Goal: Task Accomplishment & Management: Use online tool/utility

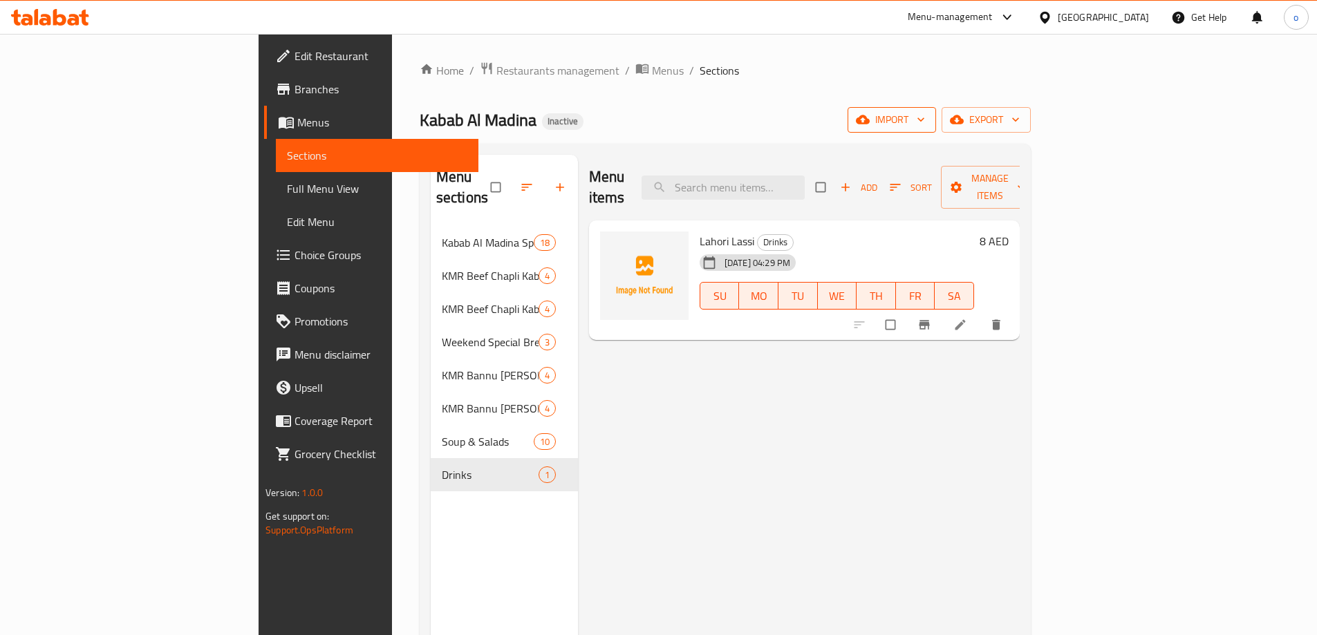
click at [925, 127] on span "import" at bounding box center [892, 119] width 66 height 17
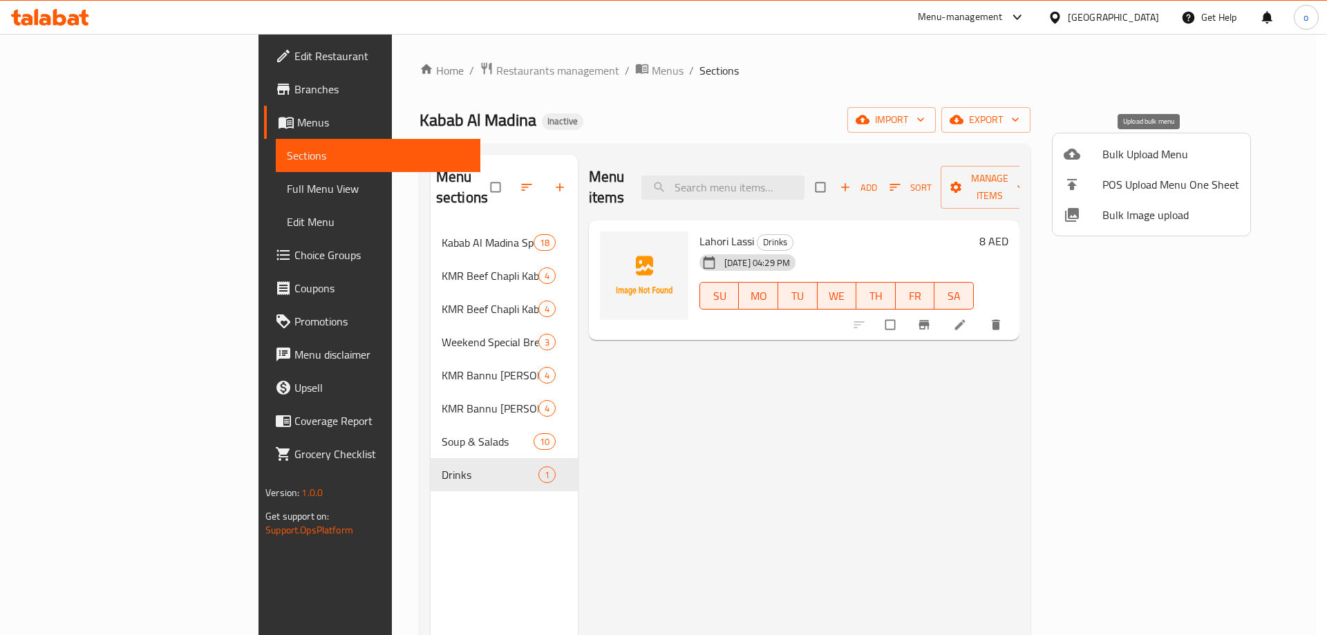
click at [1159, 146] on span "Bulk Upload Menu" at bounding box center [1171, 154] width 137 height 17
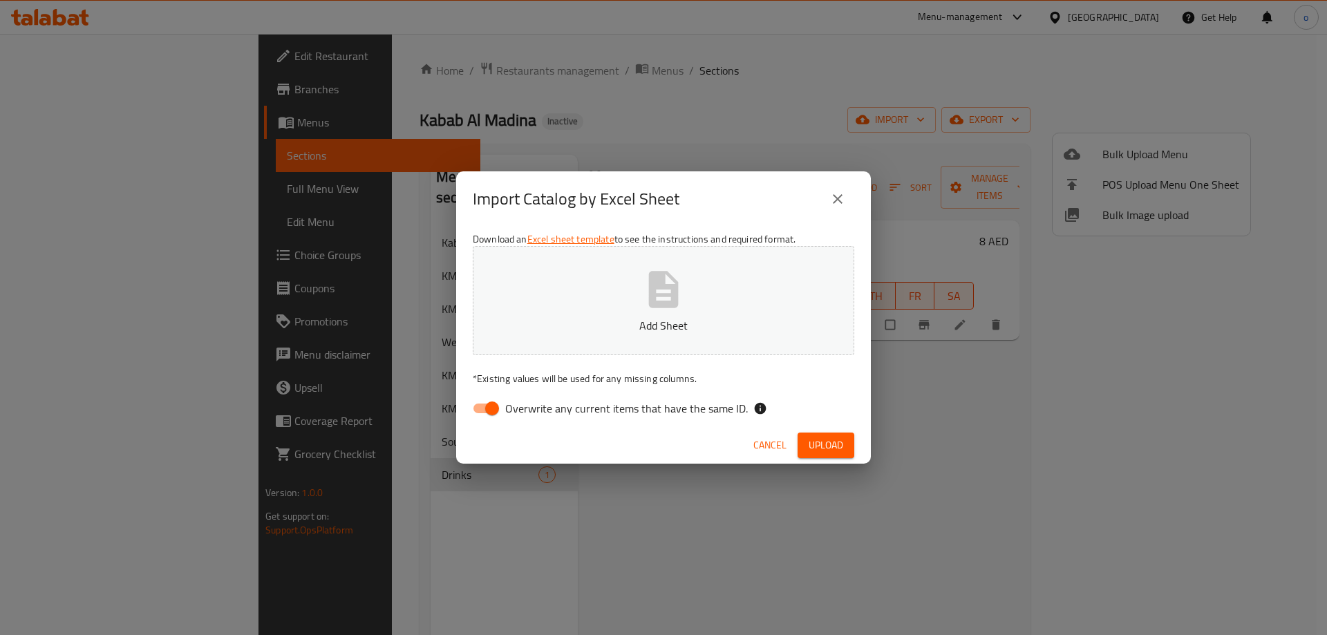
click at [492, 416] on input "Overwrite any current items that have the same ID." at bounding box center [492, 408] width 79 height 26
checkbox input "false"
click at [808, 436] on button "Upload" at bounding box center [826, 446] width 57 height 26
click at [814, 440] on span "Upload" at bounding box center [826, 445] width 35 height 17
click at [839, 206] on icon "close" at bounding box center [838, 199] width 17 height 17
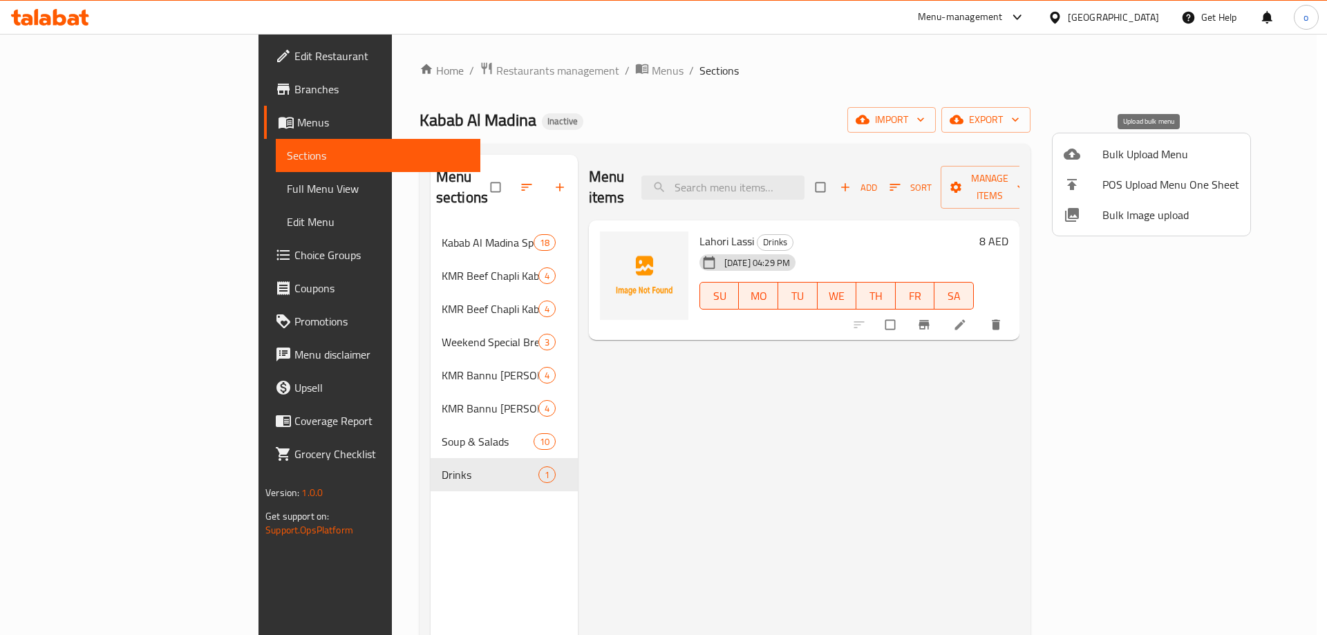
click at [1144, 155] on span "Bulk Upload Menu" at bounding box center [1171, 154] width 137 height 17
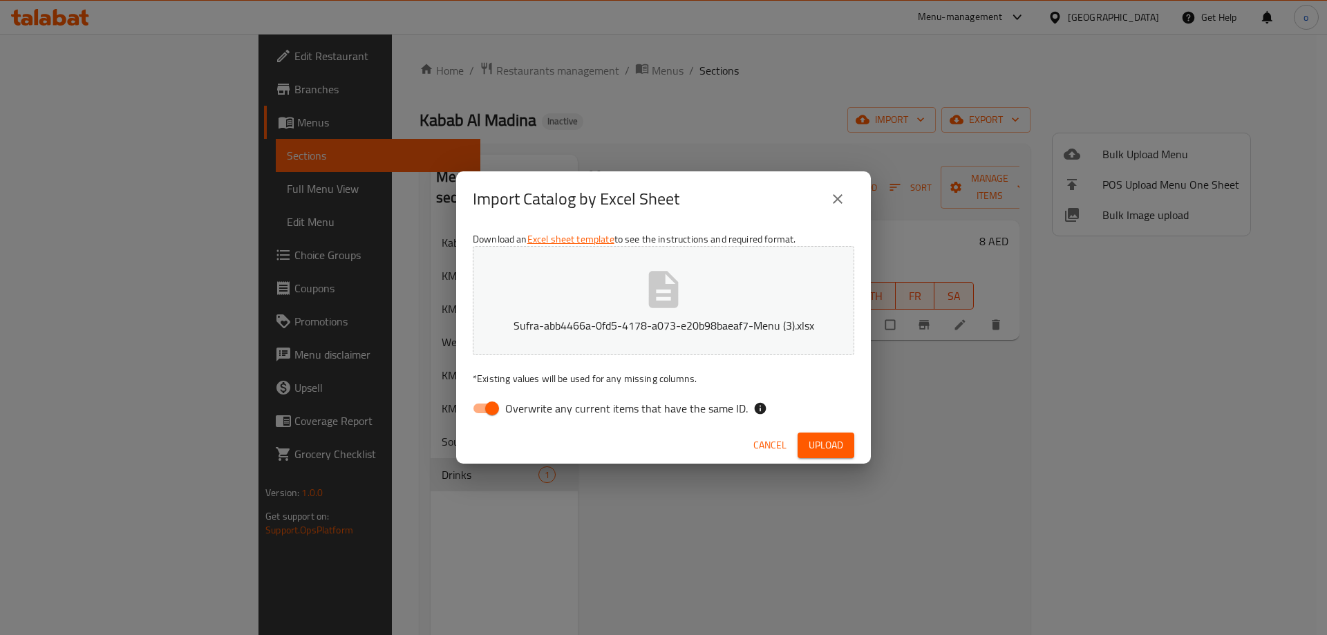
click at [496, 412] on input "Overwrite any current items that have the same ID." at bounding box center [492, 408] width 79 height 26
checkbox input "false"
click at [805, 442] on button "Upload" at bounding box center [826, 446] width 57 height 26
click at [832, 198] on icon "close" at bounding box center [838, 199] width 17 height 17
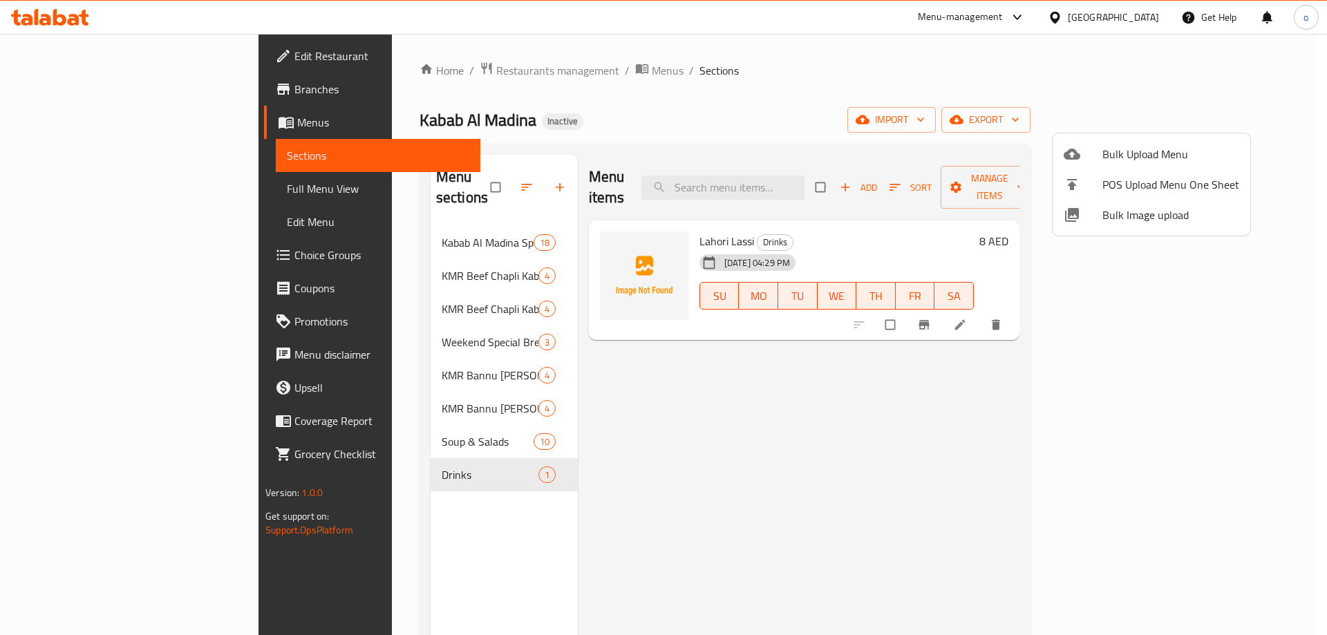
click at [1116, 113] on div at bounding box center [663, 317] width 1327 height 635
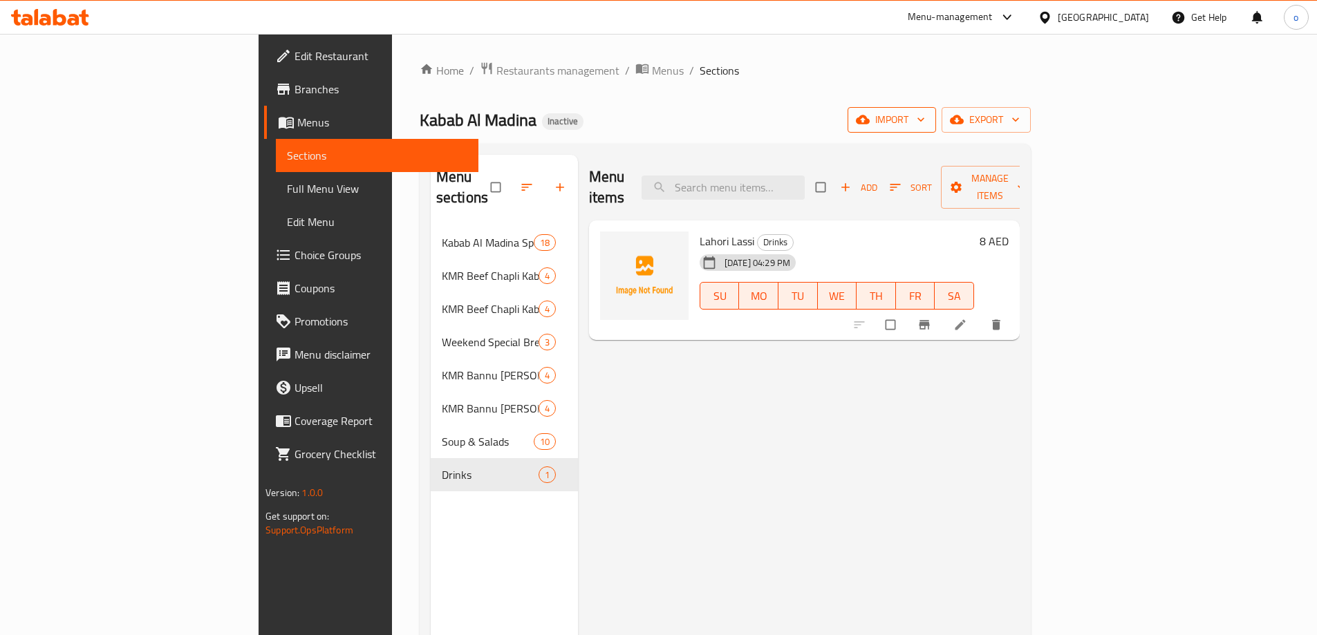
click at [870, 119] on icon "button" at bounding box center [863, 120] width 14 height 14
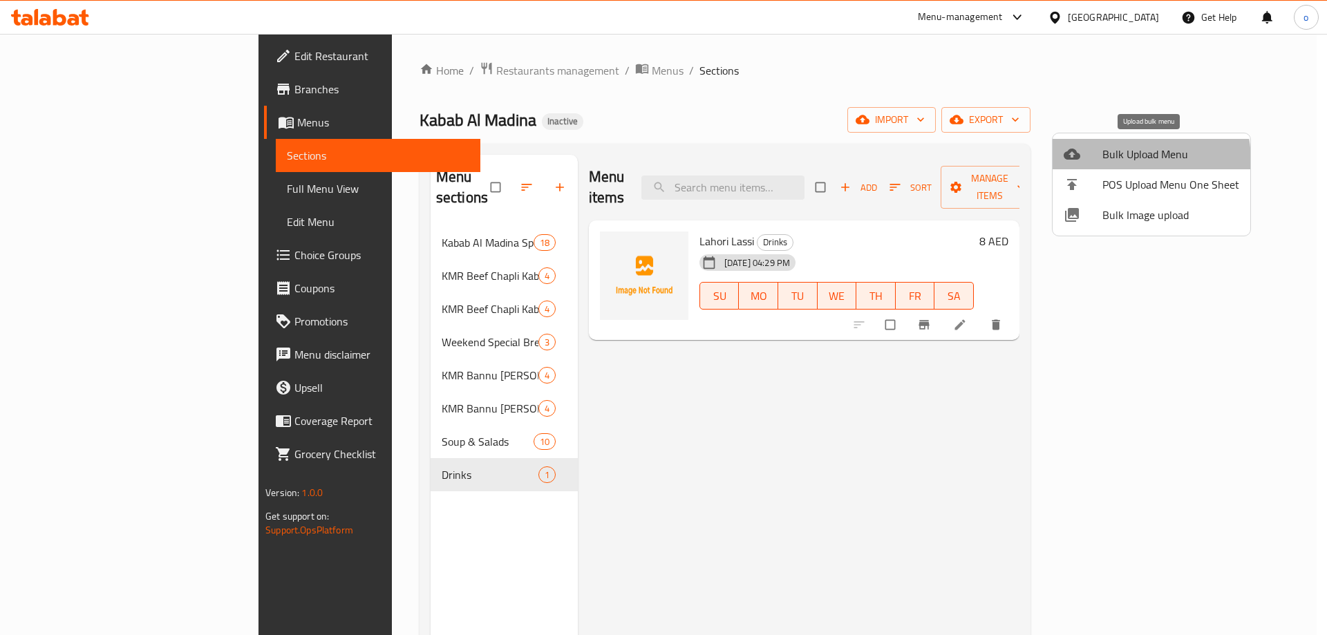
click at [1119, 161] on span "Bulk Upload Menu" at bounding box center [1171, 154] width 137 height 17
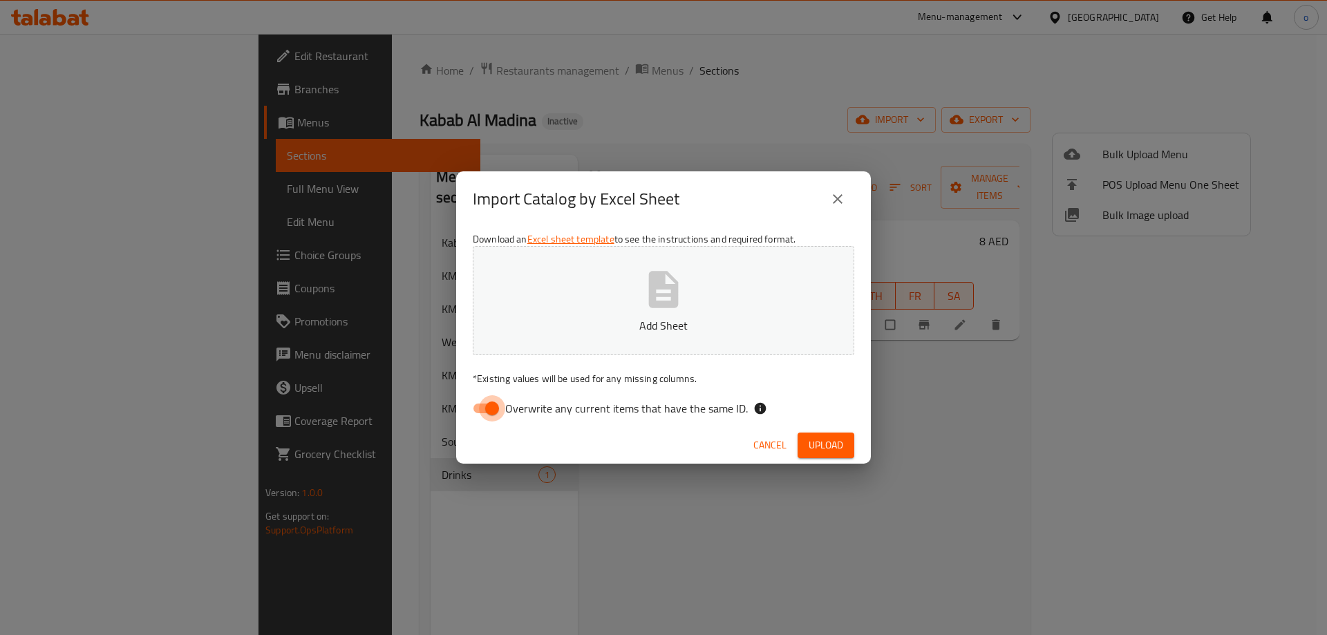
click at [491, 404] on input "Overwrite any current items that have the same ID." at bounding box center [492, 408] width 79 height 26
checkbox input "false"
click at [814, 442] on span "Upload" at bounding box center [826, 445] width 35 height 17
click at [841, 200] on icon "close" at bounding box center [838, 199] width 17 height 17
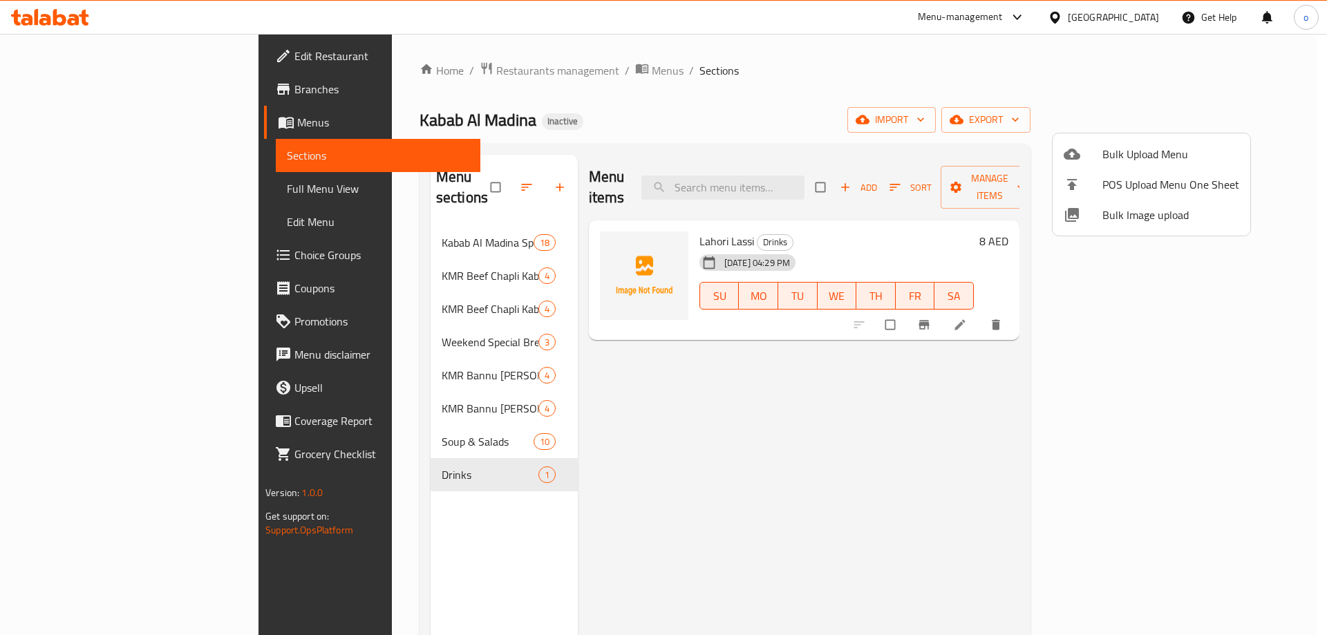
click at [1152, 119] on div at bounding box center [663, 317] width 1327 height 635
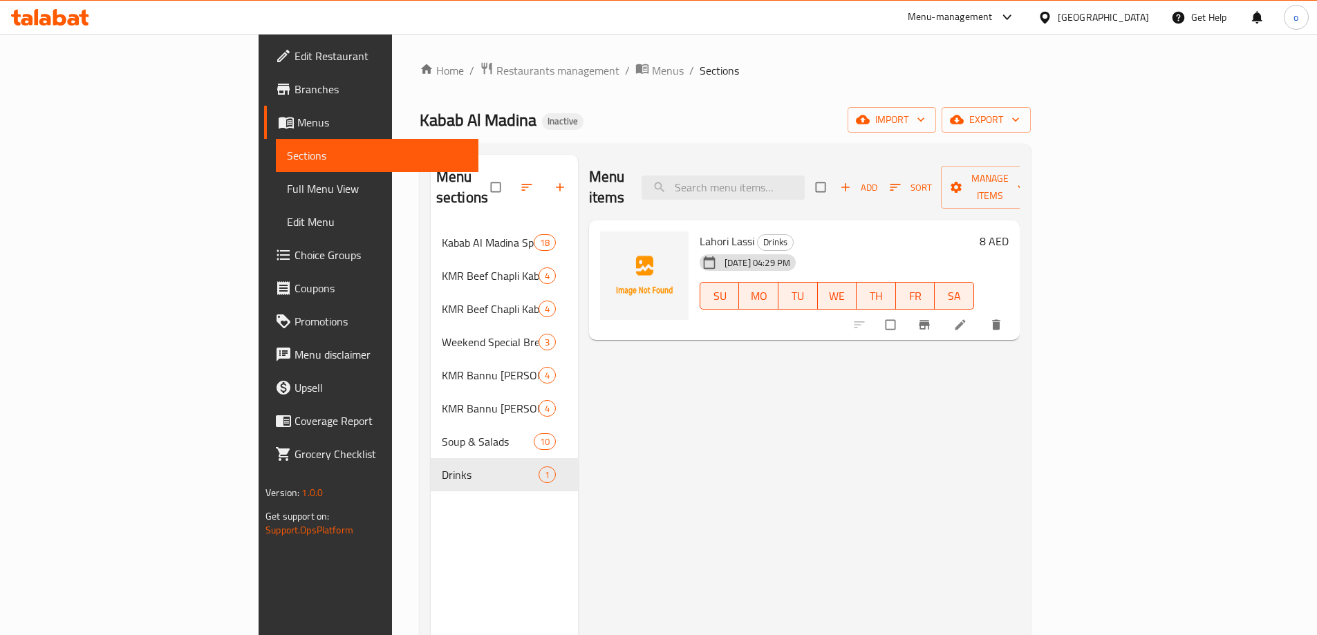
click at [925, 119] on span "import" at bounding box center [892, 119] width 66 height 17
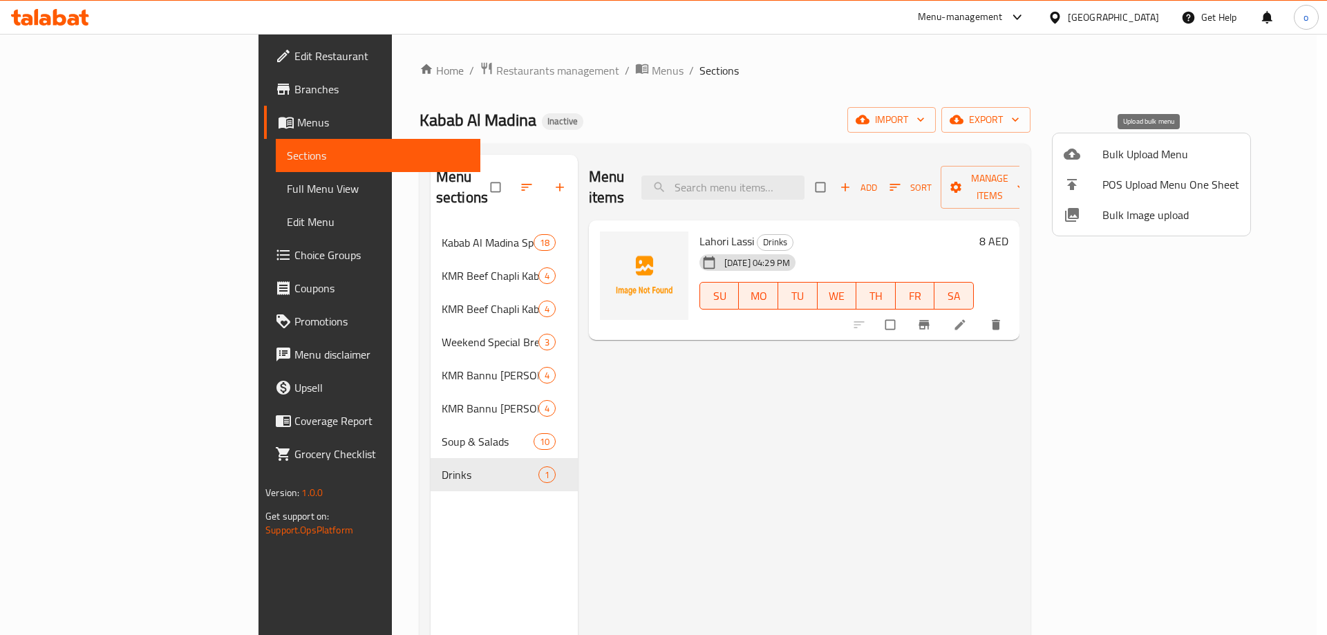
click at [1149, 160] on span "Bulk Upload Menu" at bounding box center [1171, 154] width 137 height 17
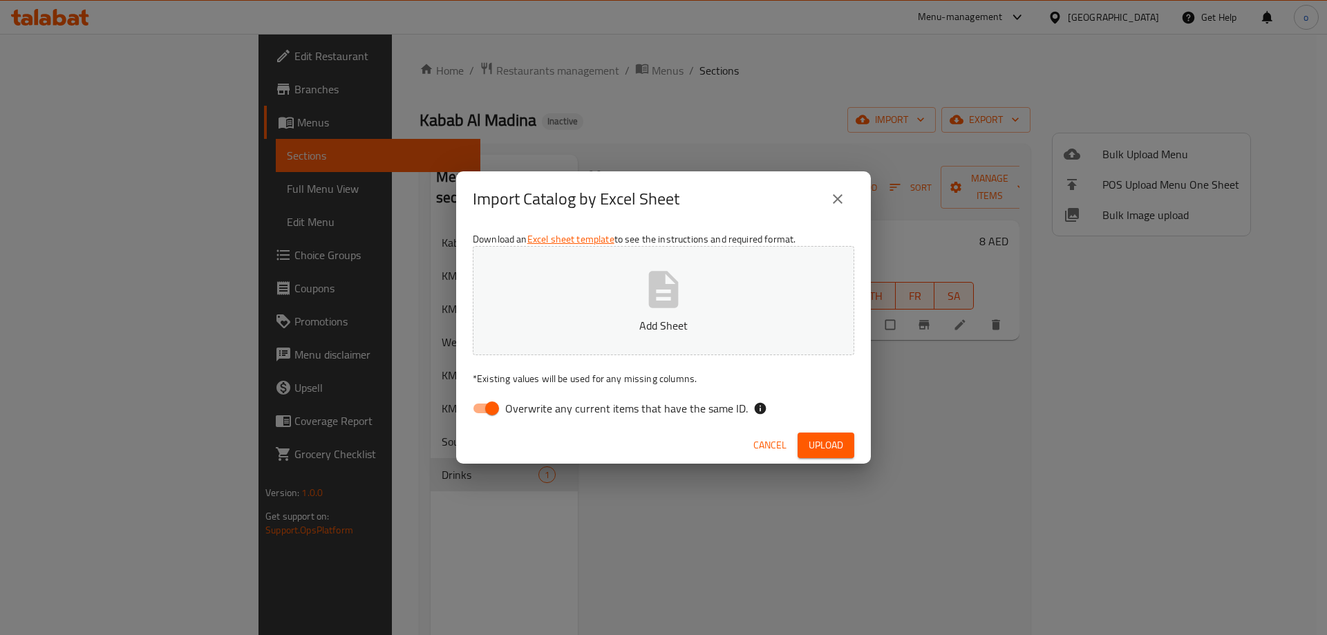
click at [495, 411] on input "Overwrite any current items that have the same ID." at bounding box center [492, 408] width 79 height 26
checkbox input "false"
click at [834, 447] on span "Upload" at bounding box center [826, 445] width 35 height 17
click at [832, 449] on span "Upload" at bounding box center [826, 445] width 35 height 17
click at [838, 196] on icon "close" at bounding box center [838, 199] width 17 height 17
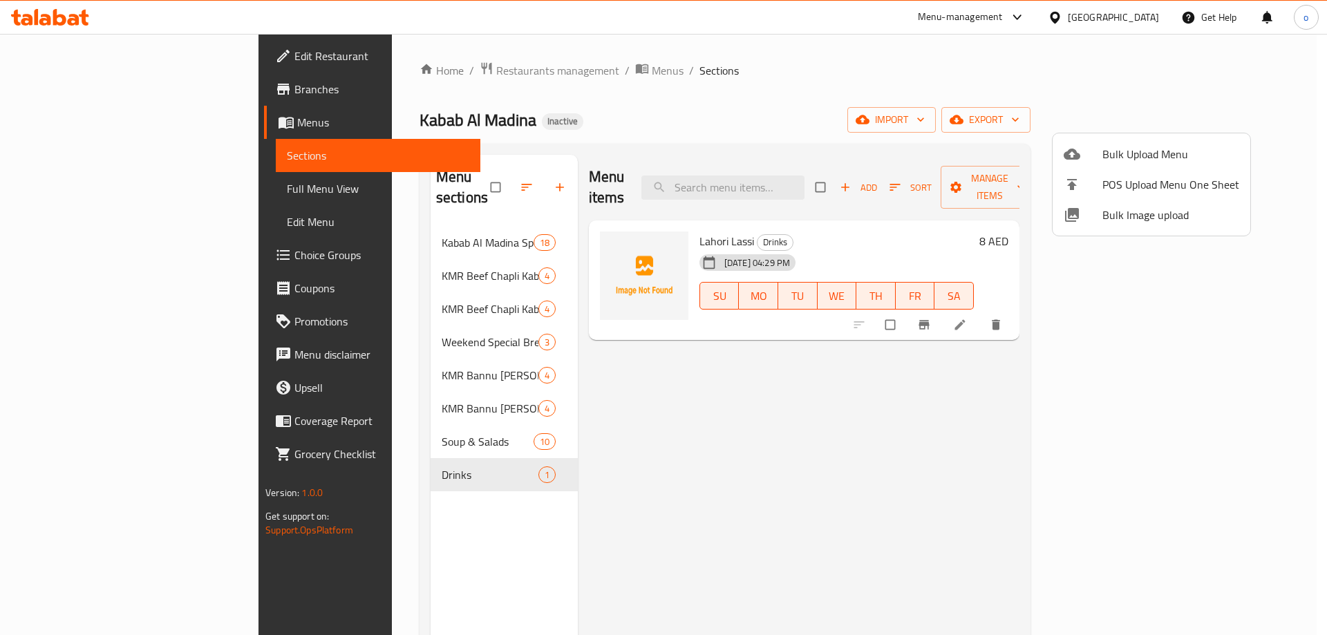
click at [952, 48] on div at bounding box center [663, 317] width 1327 height 635
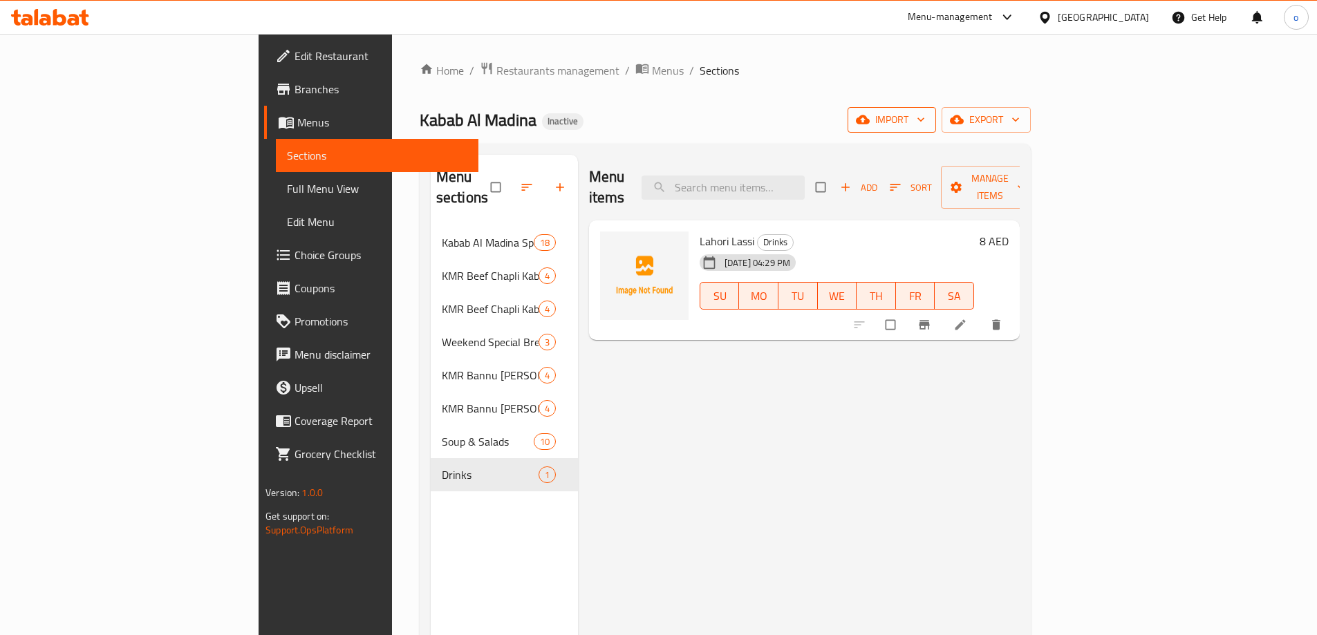
click at [925, 115] on span "import" at bounding box center [892, 119] width 66 height 17
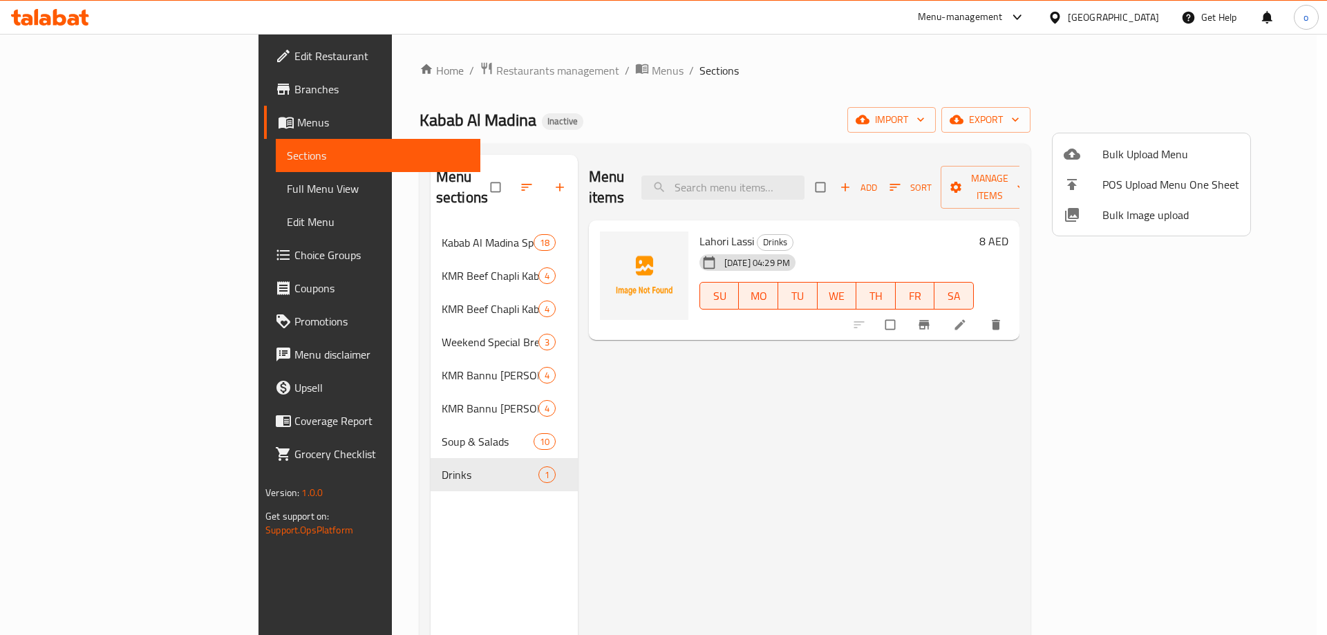
click at [122, 153] on div at bounding box center [663, 317] width 1327 height 635
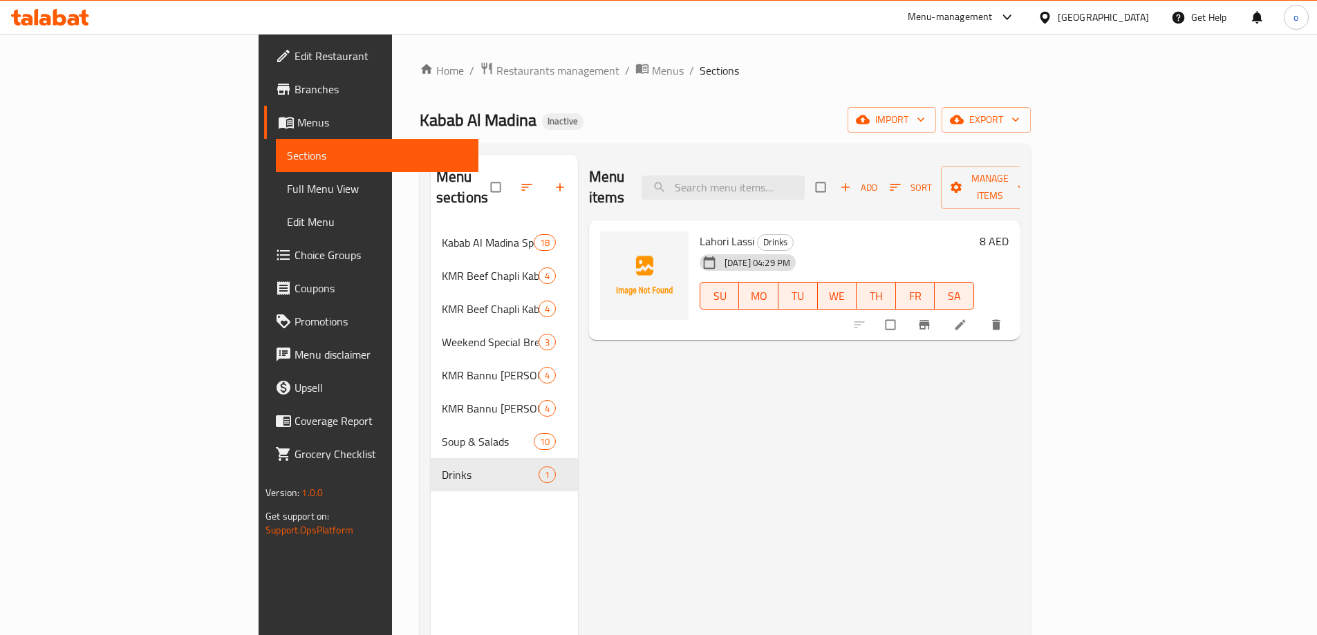
click at [297, 122] on span "Menus" at bounding box center [382, 122] width 170 height 17
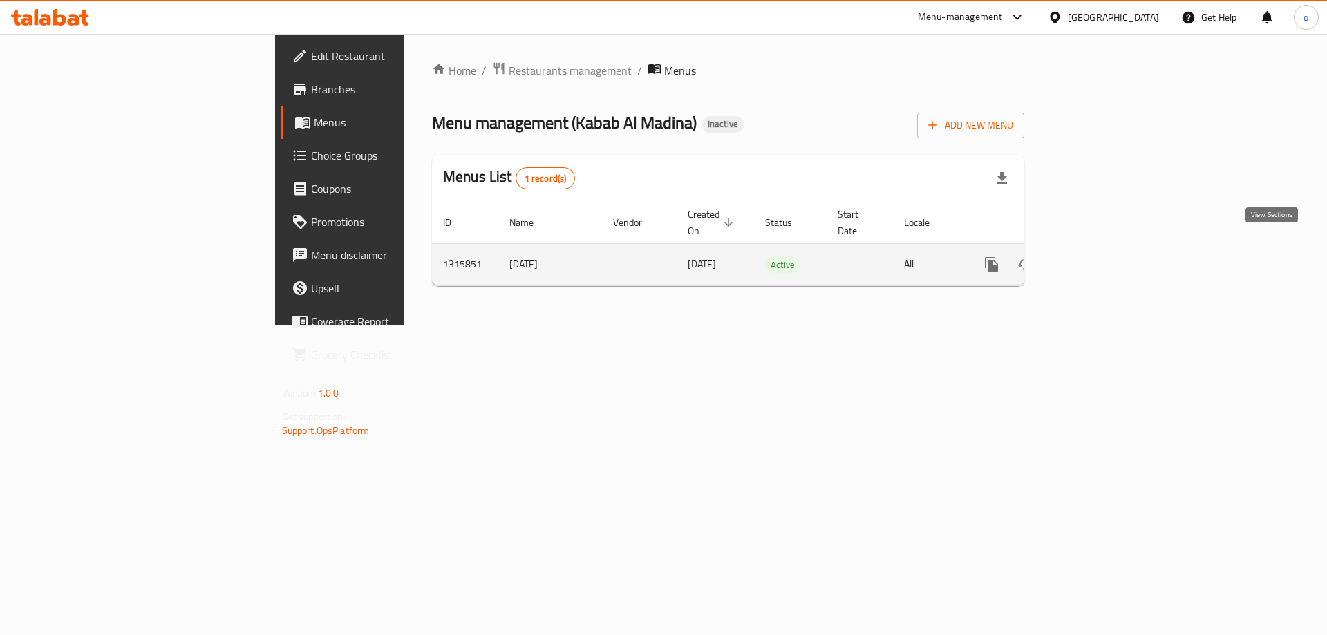
click at [1100, 256] on icon "enhanced table" at bounding box center [1091, 264] width 17 height 17
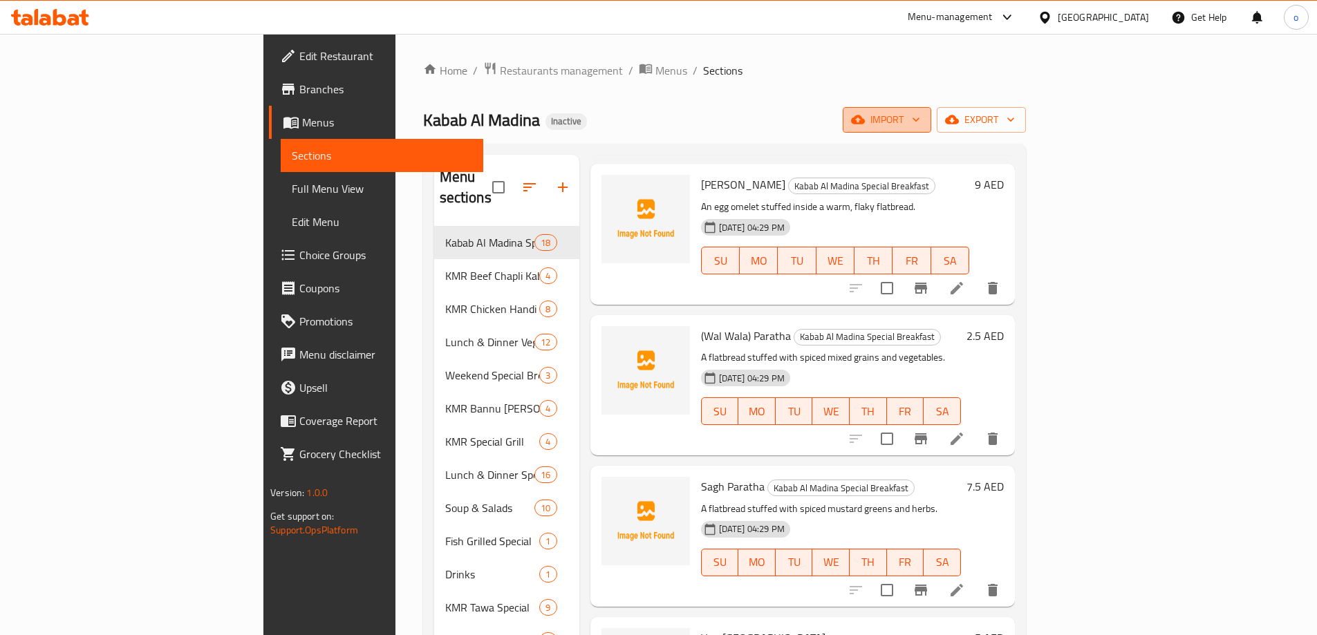
click at [931, 108] on button "import" at bounding box center [887, 120] width 88 height 26
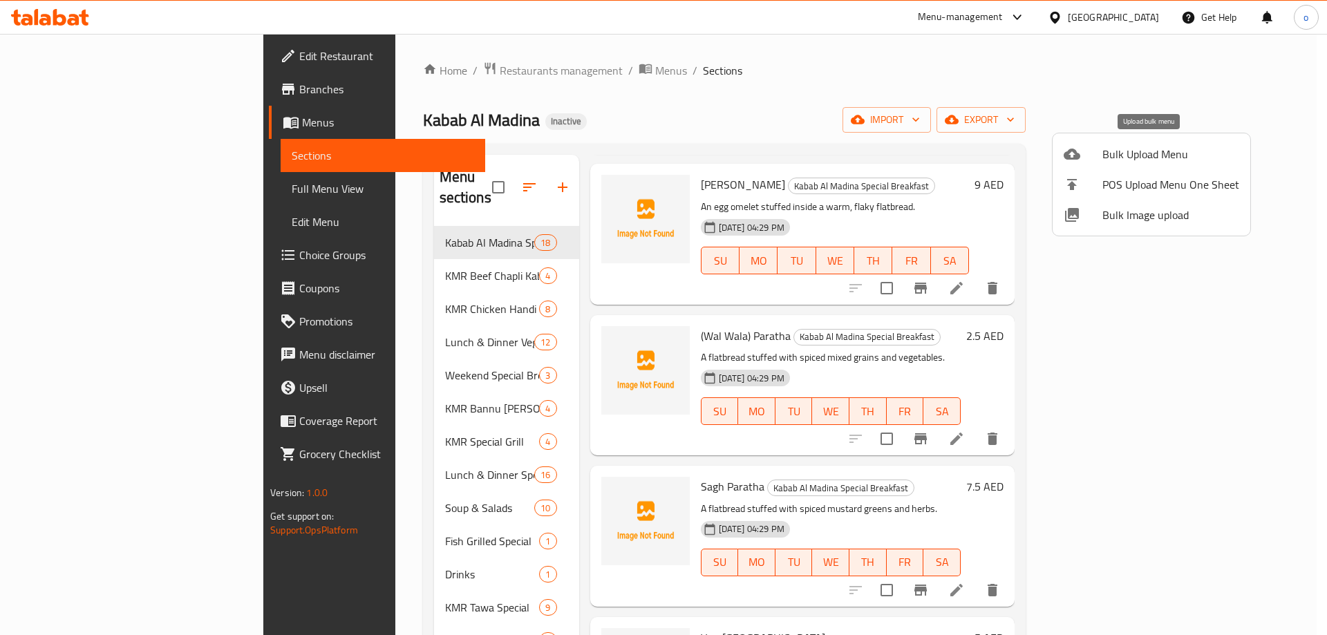
click at [1120, 143] on li "Bulk Upload Menu" at bounding box center [1152, 154] width 198 height 30
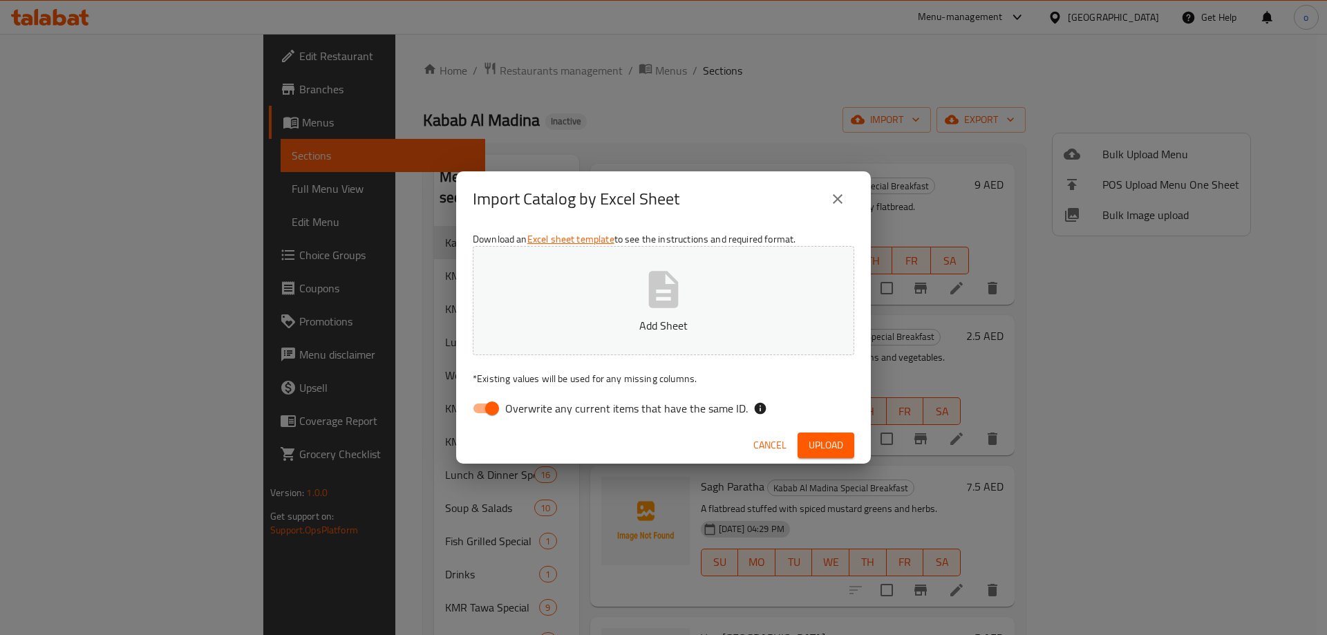
click at [537, 405] on span "Overwrite any current items that have the same ID." at bounding box center [626, 408] width 243 height 17
click at [532, 405] on input "Overwrite any current items that have the same ID." at bounding box center [492, 408] width 79 height 26
checkbox input "false"
click at [811, 442] on span "Upload" at bounding box center [826, 445] width 35 height 17
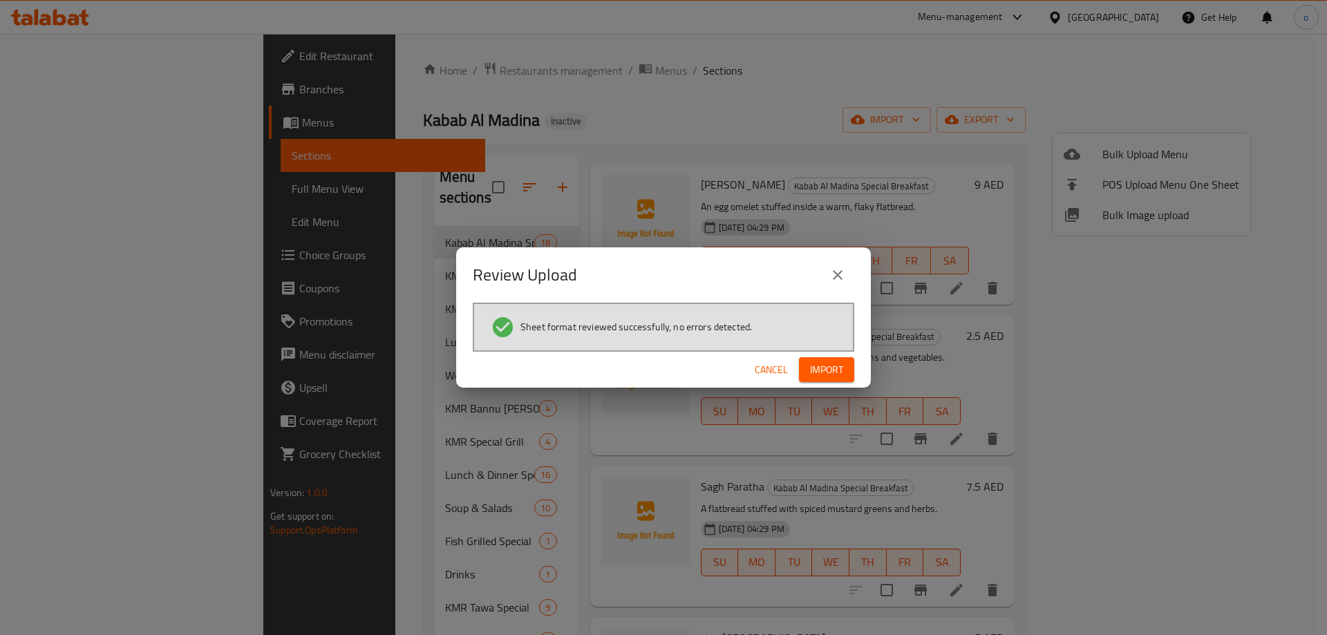
click at [847, 369] on button "Import" at bounding box center [826, 370] width 55 height 26
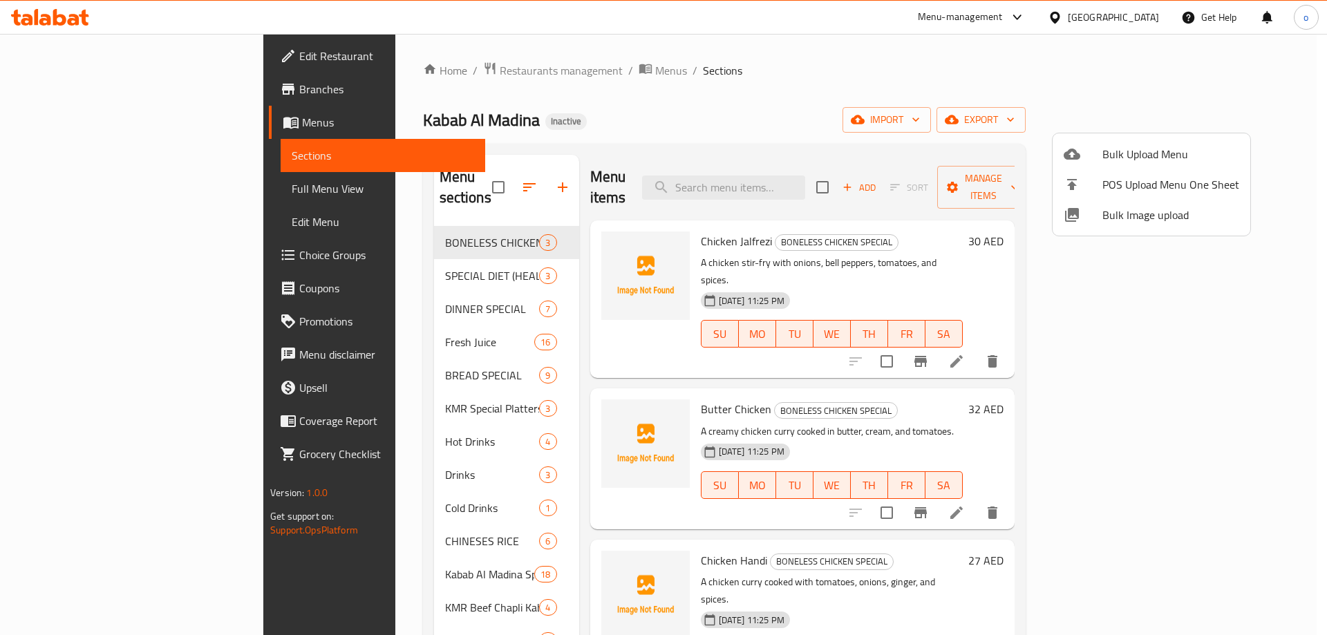
click at [461, 174] on div at bounding box center [663, 317] width 1327 height 635
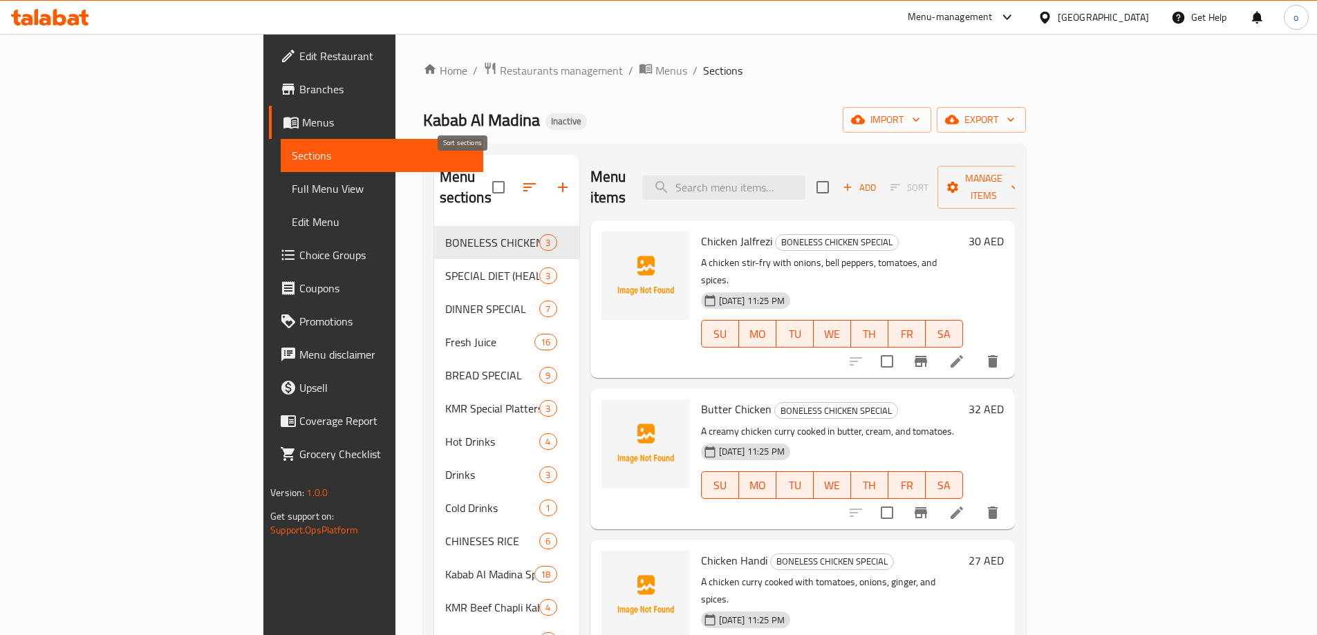
click at [523, 183] on icon "button" at bounding box center [529, 187] width 12 height 8
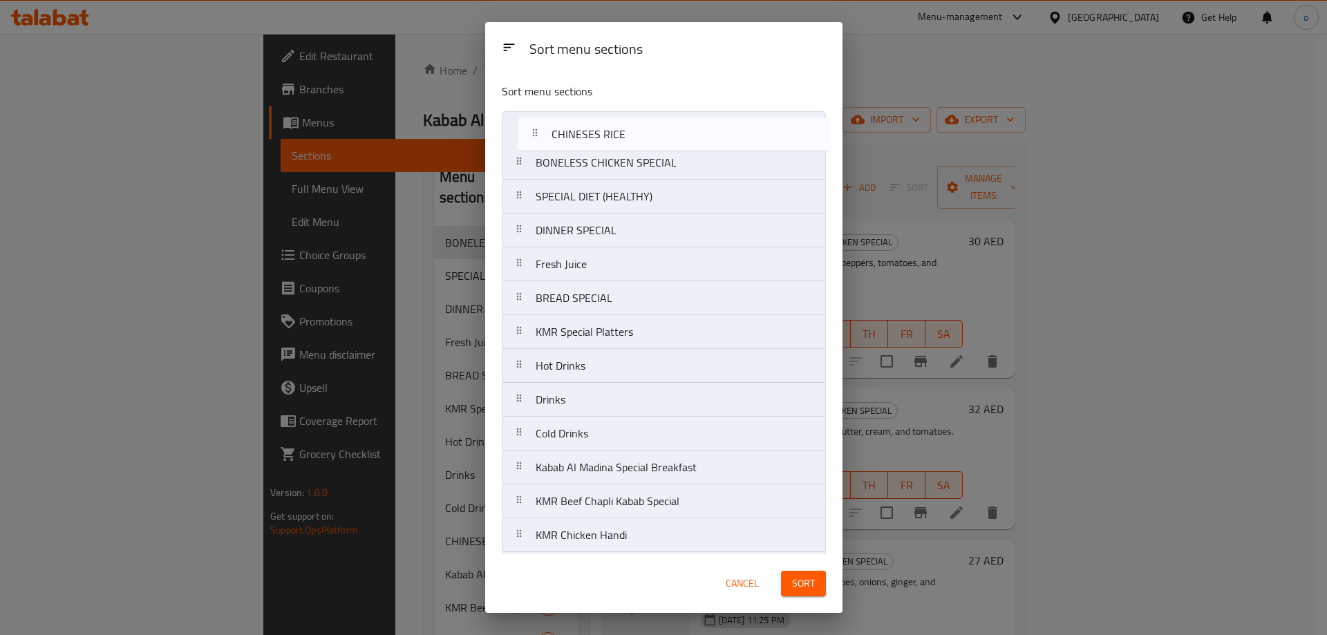
drag, startPoint x: 579, startPoint y: 445, endPoint x: 595, endPoint y: 132, distance: 312.9
click at [595, 132] on nav "BONELESS CHICKEN SPECIAL SPECIAL DIET (HEALTHY) DINNER SPECIAL Fresh Juice BREA…" at bounding box center [664, 501] width 324 height 781
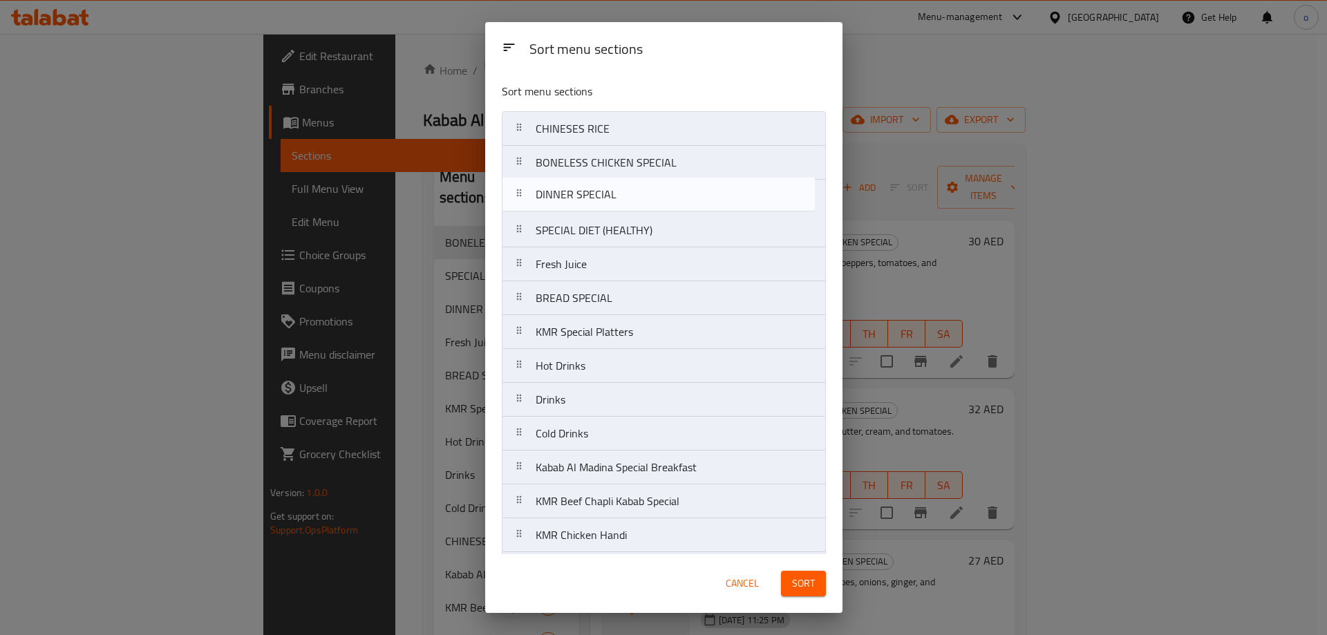
drag, startPoint x: 609, startPoint y: 236, endPoint x: 609, endPoint y: 197, distance: 39.4
click at [609, 197] on nav "CHINESES RICE BONELESS CHICKEN SPECIAL SPECIAL DIET (HEALTHY) DINNER SPECIAL Fr…" at bounding box center [664, 501] width 324 height 781
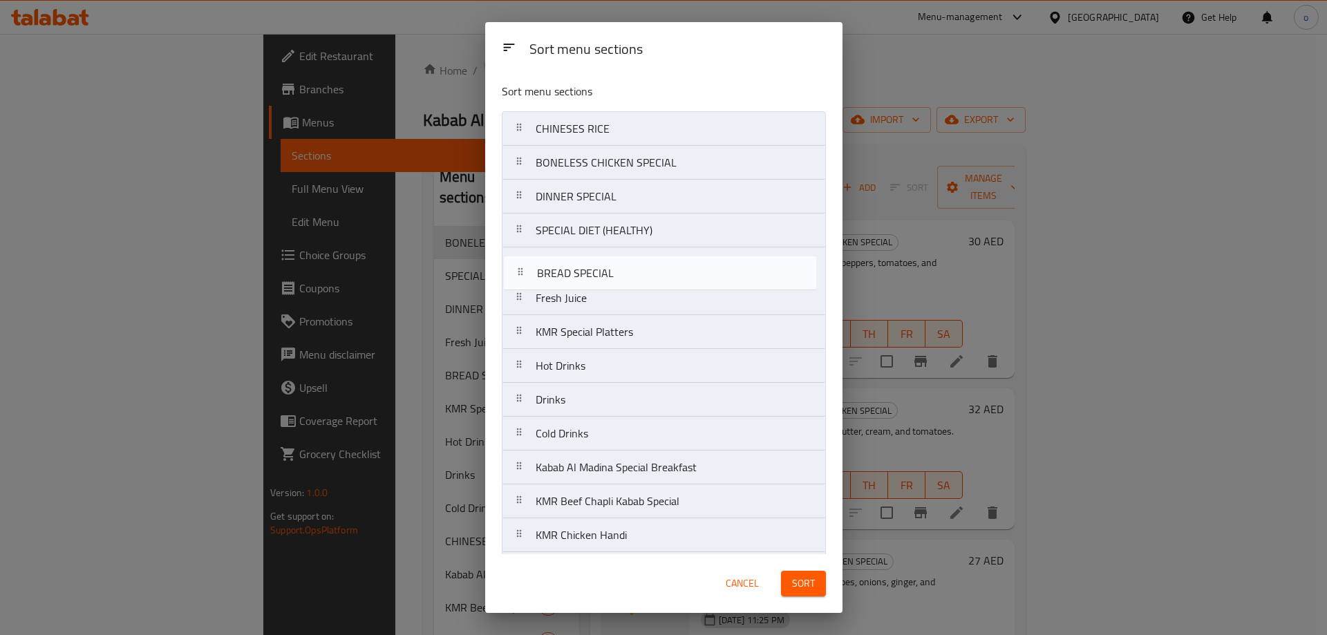
drag, startPoint x: 616, startPoint y: 306, endPoint x: 617, endPoint y: 269, distance: 37.4
click at [617, 269] on nav "CHINESES RICE BONELESS CHICKEN SPECIAL DINNER SPECIAL SPECIAL DIET (HEALTHY) Fr…" at bounding box center [664, 501] width 324 height 781
drag, startPoint x: 604, startPoint y: 305, endPoint x: 607, endPoint y: 294, distance: 11.6
click at [607, 294] on nav "CHINESES RICE BONELESS CHICKEN SPECIAL DINNER SPECIAL SPECIAL DIET (HEALTHY) BR…" at bounding box center [664, 501] width 324 height 781
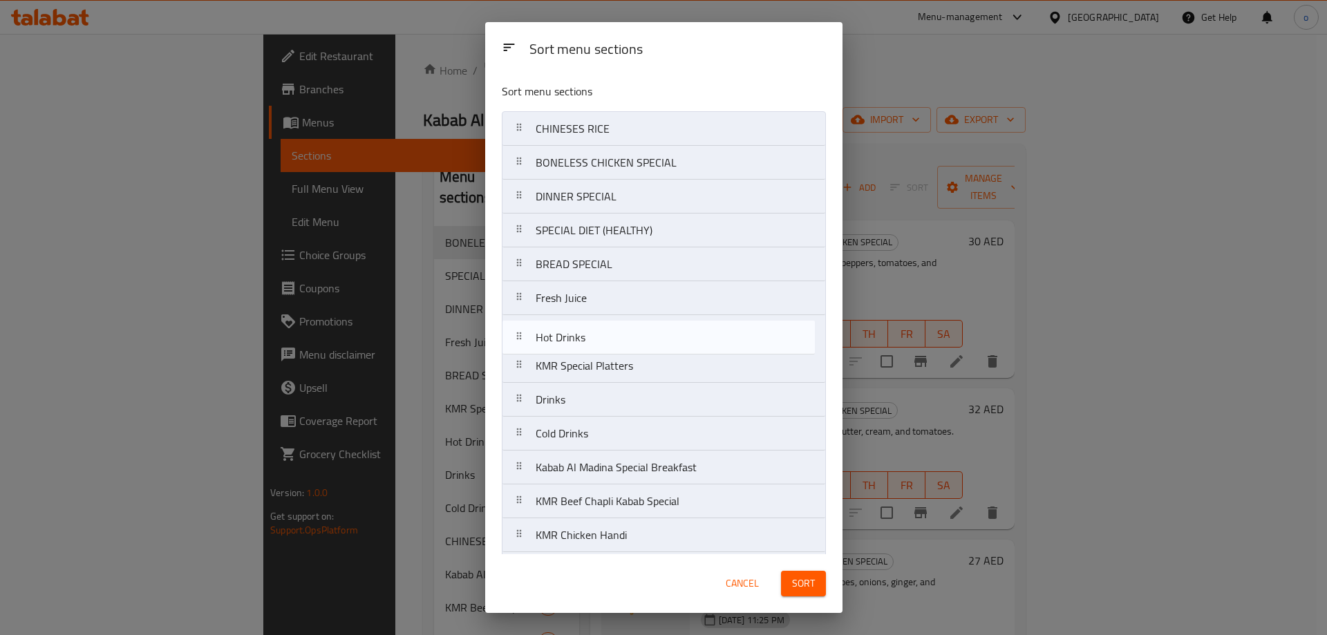
drag, startPoint x: 594, startPoint y: 377, endPoint x: 594, endPoint y: 338, distance: 39.4
click at [594, 338] on nav "CHINESES RICE BONELESS CHICKEN SPECIAL DINNER SPECIAL SPECIAL DIET (HEALTHY) BR…" at bounding box center [664, 501] width 324 height 781
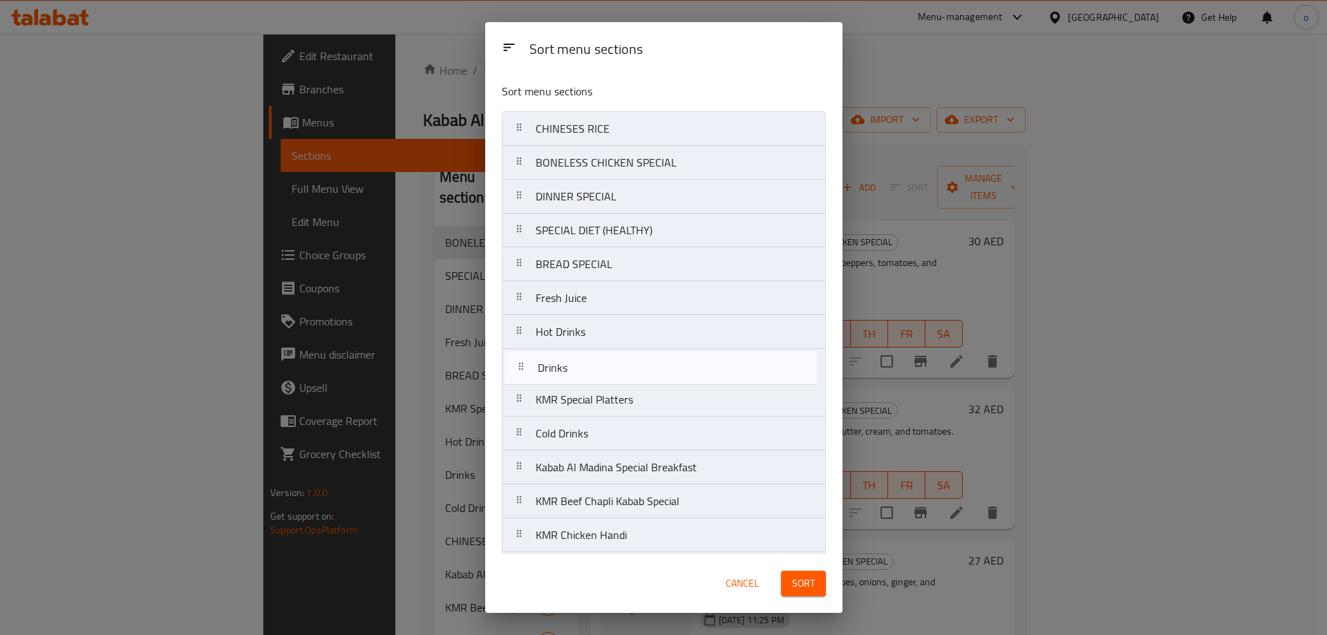
drag, startPoint x: 592, startPoint y: 409, endPoint x: 592, endPoint y: 377, distance: 31.8
click at [592, 377] on nav "CHINESES RICE BONELESS CHICKEN SPECIAL DINNER SPECIAL SPECIAL DIET (HEALTHY) BR…" at bounding box center [664, 501] width 324 height 781
drag, startPoint x: 597, startPoint y: 438, endPoint x: 604, endPoint y: 389, distance: 48.8
click at [604, 389] on nav "CHINESES RICE BONELESS CHICKEN SPECIAL DINNER SPECIAL SPECIAL DIET (HEALTHY) BR…" at bounding box center [664, 501] width 324 height 781
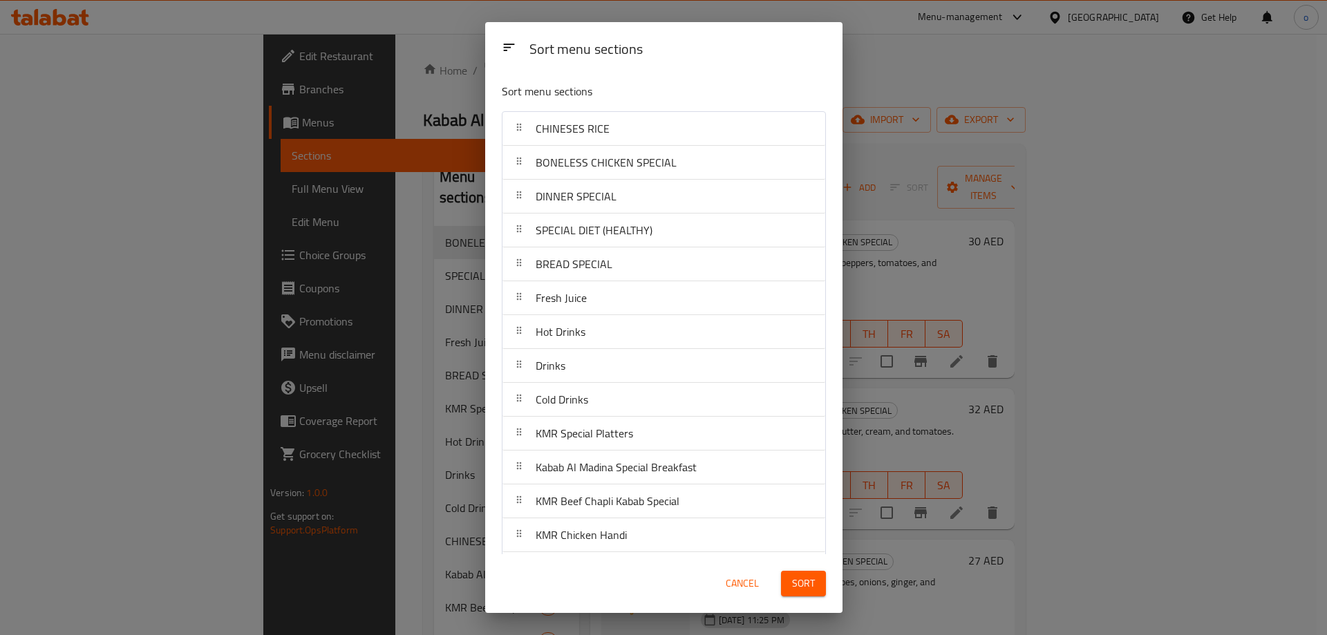
click at [801, 586] on span "Sort" at bounding box center [803, 583] width 23 height 17
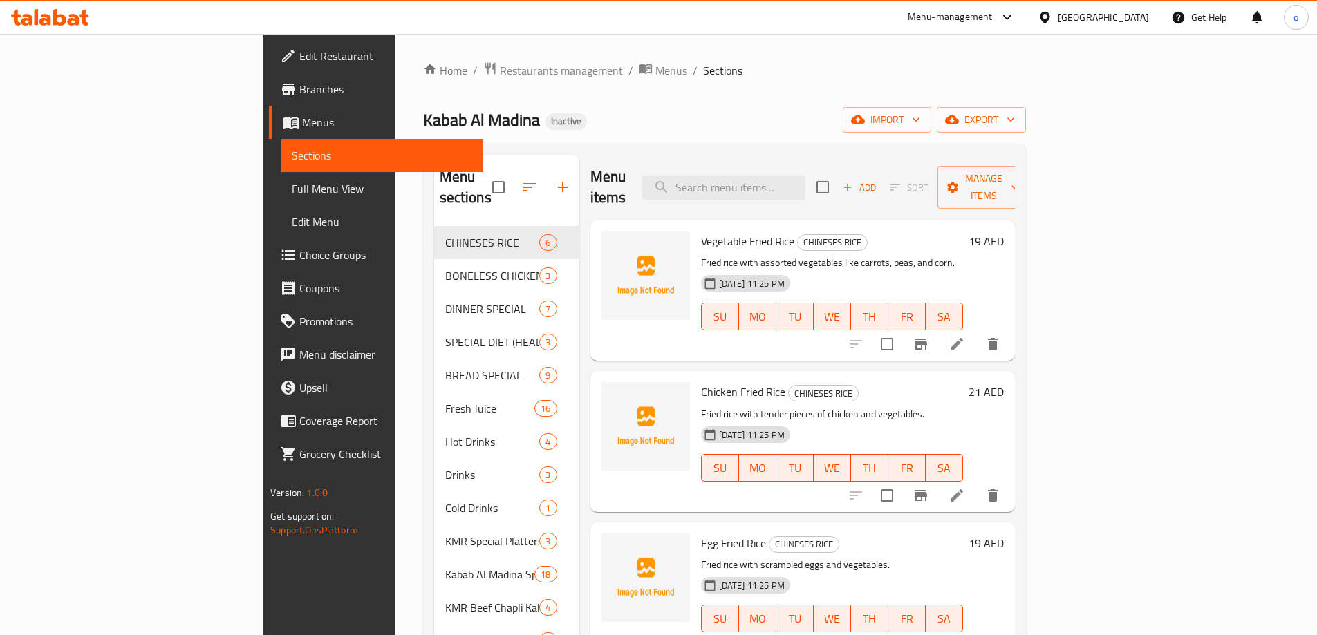
click at [292, 188] on span "Full Menu View" at bounding box center [382, 188] width 180 height 17
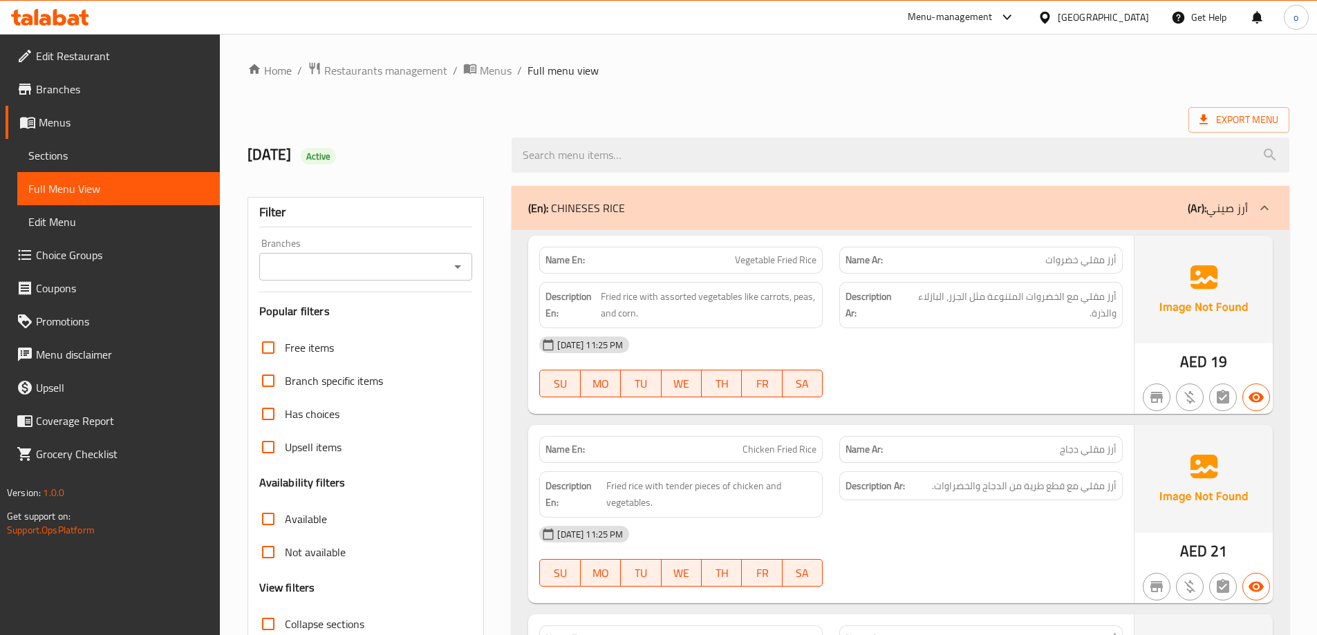
scroll to position [207, 0]
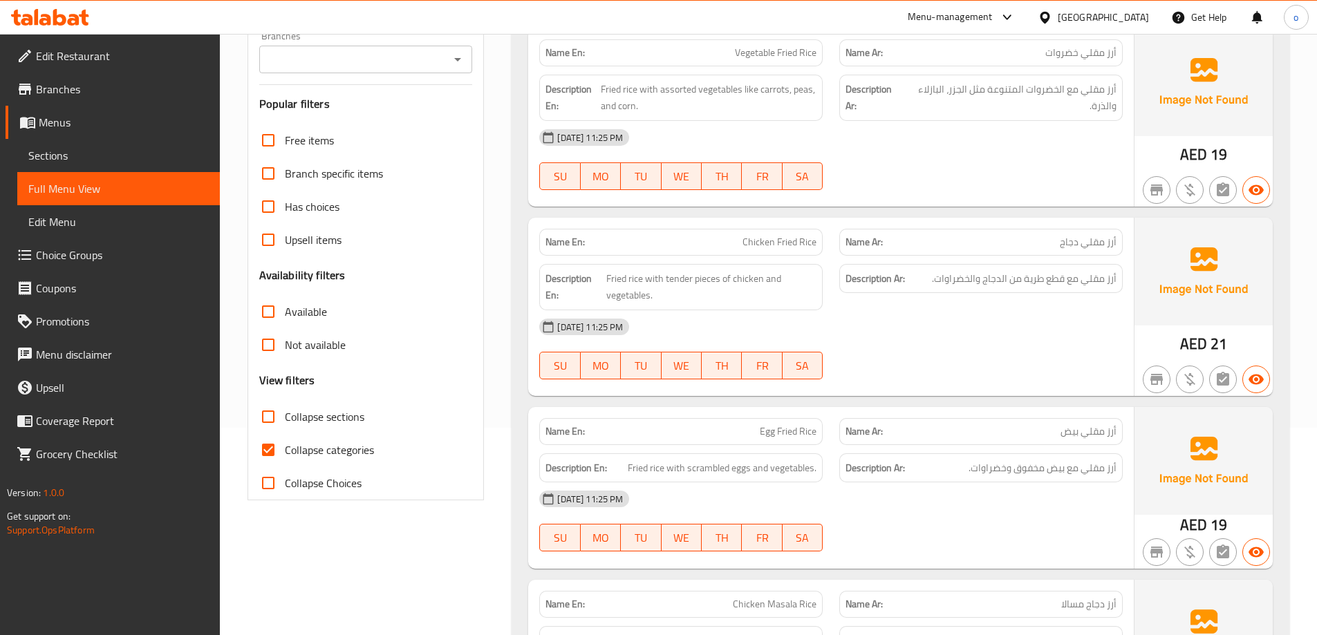
click at [306, 456] on span "Collapse categories" at bounding box center [329, 450] width 89 height 17
click at [285, 456] on input "Collapse categories" at bounding box center [268, 449] width 33 height 33
checkbox input "false"
click at [292, 418] on span "Collapse sections" at bounding box center [325, 417] width 80 height 17
click at [285, 418] on input "Collapse sections" at bounding box center [268, 416] width 33 height 33
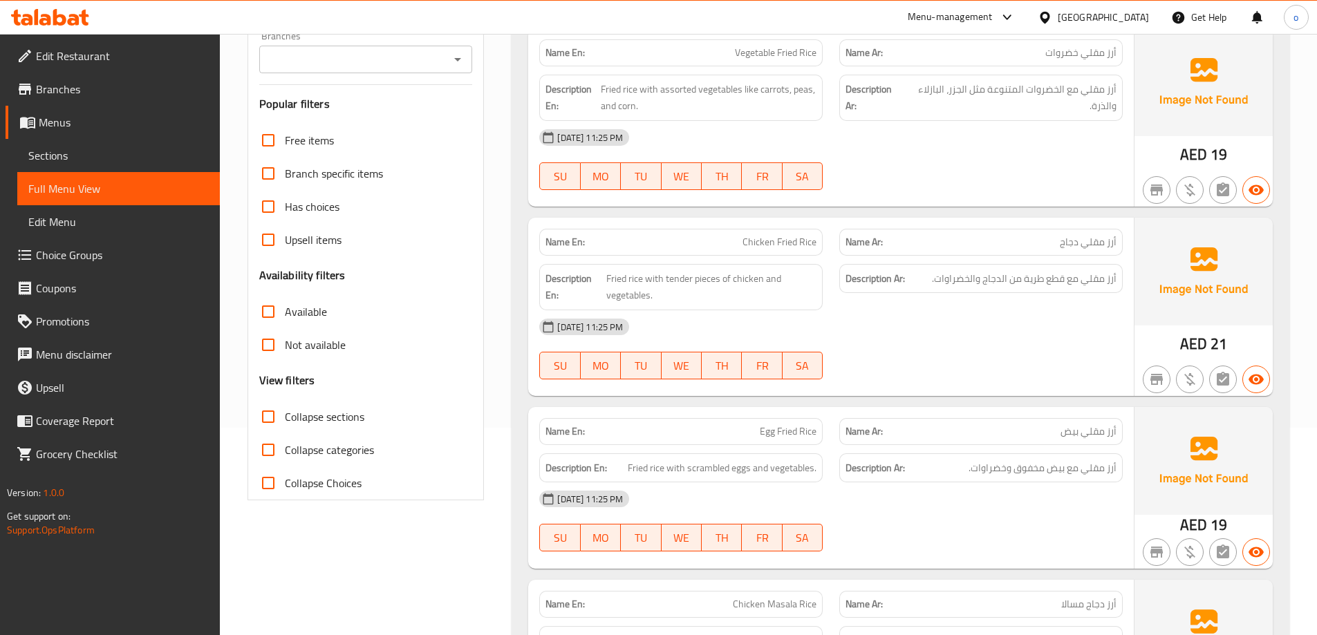
checkbox input "true"
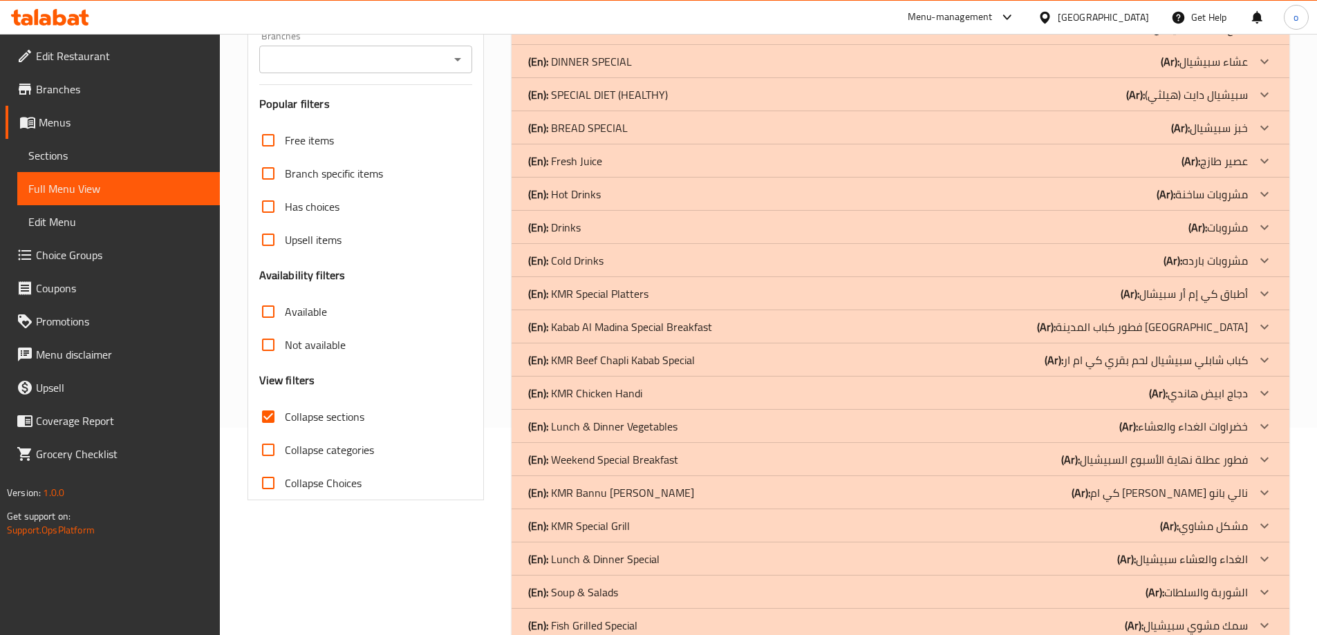
scroll to position [0, 0]
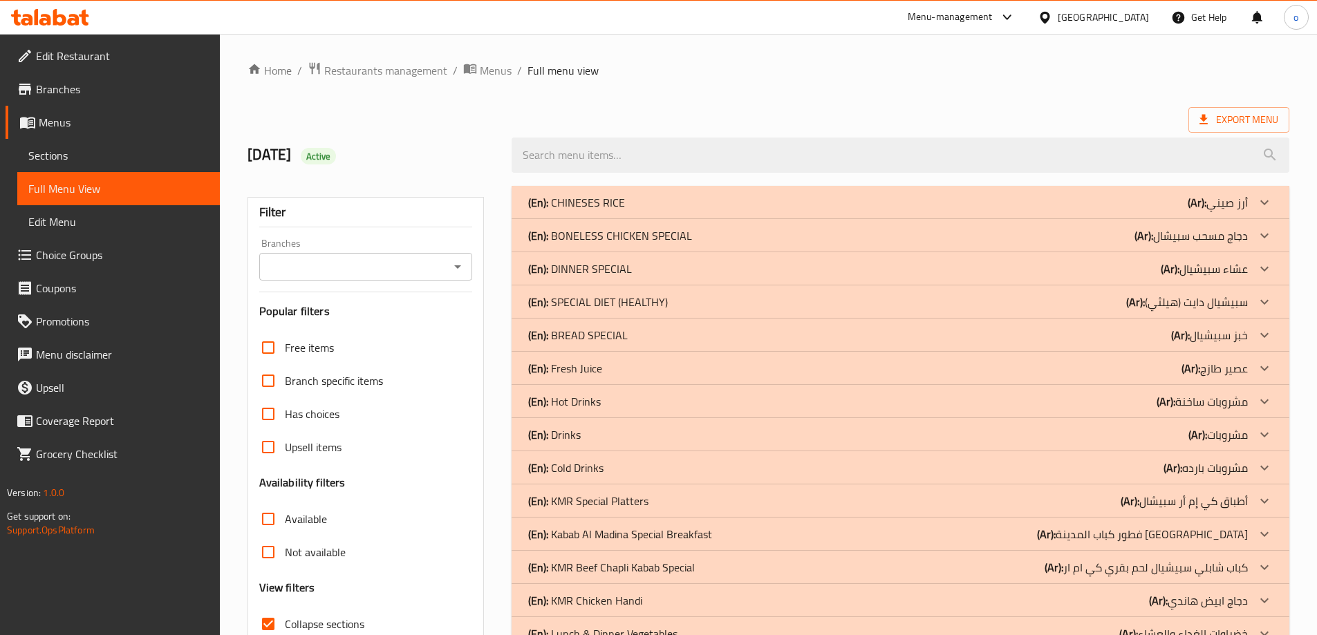
click at [1233, 199] on p "(Ar): أرز صيني" at bounding box center [1218, 202] width 60 height 17
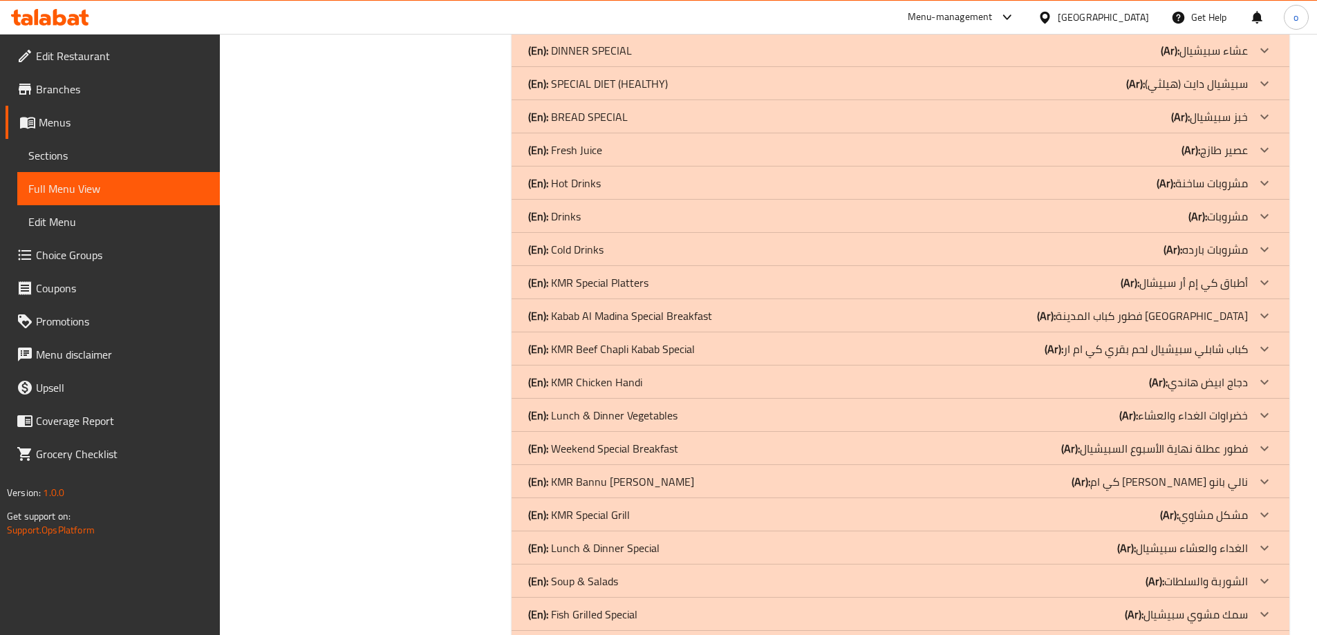
scroll to position [1106, 0]
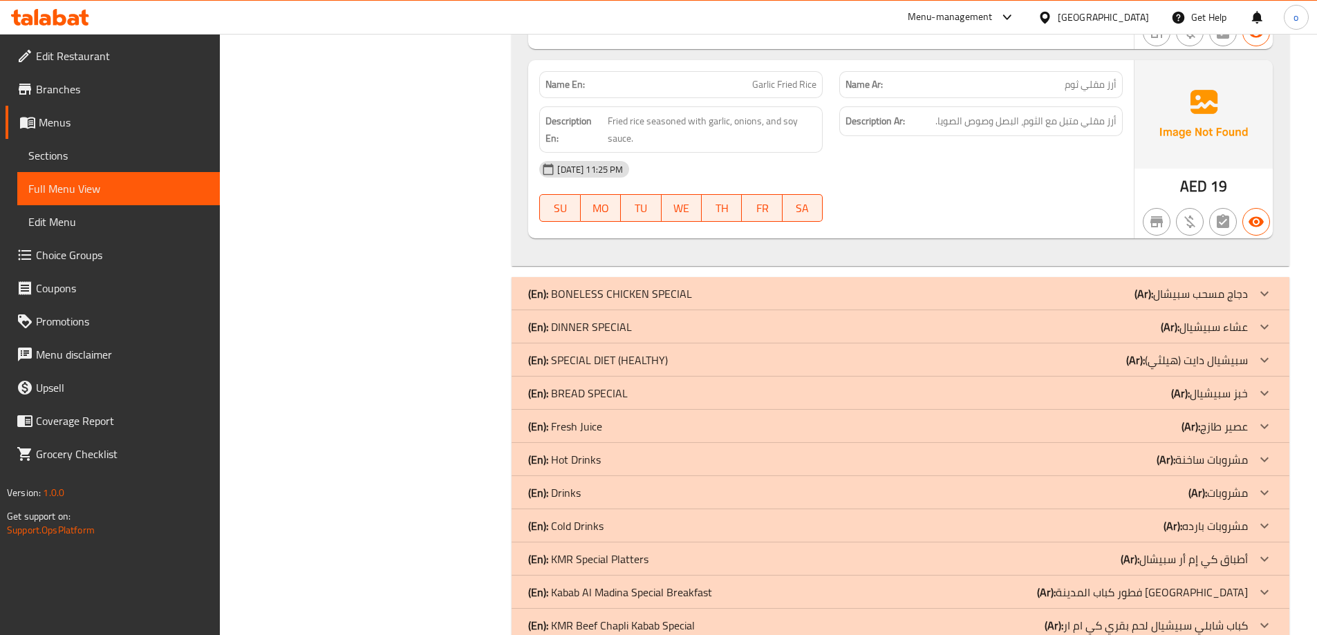
click at [1232, 287] on p "(Ar): دجاج مسحب سبيشال" at bounding box center [1191, 294] width 113 height 17
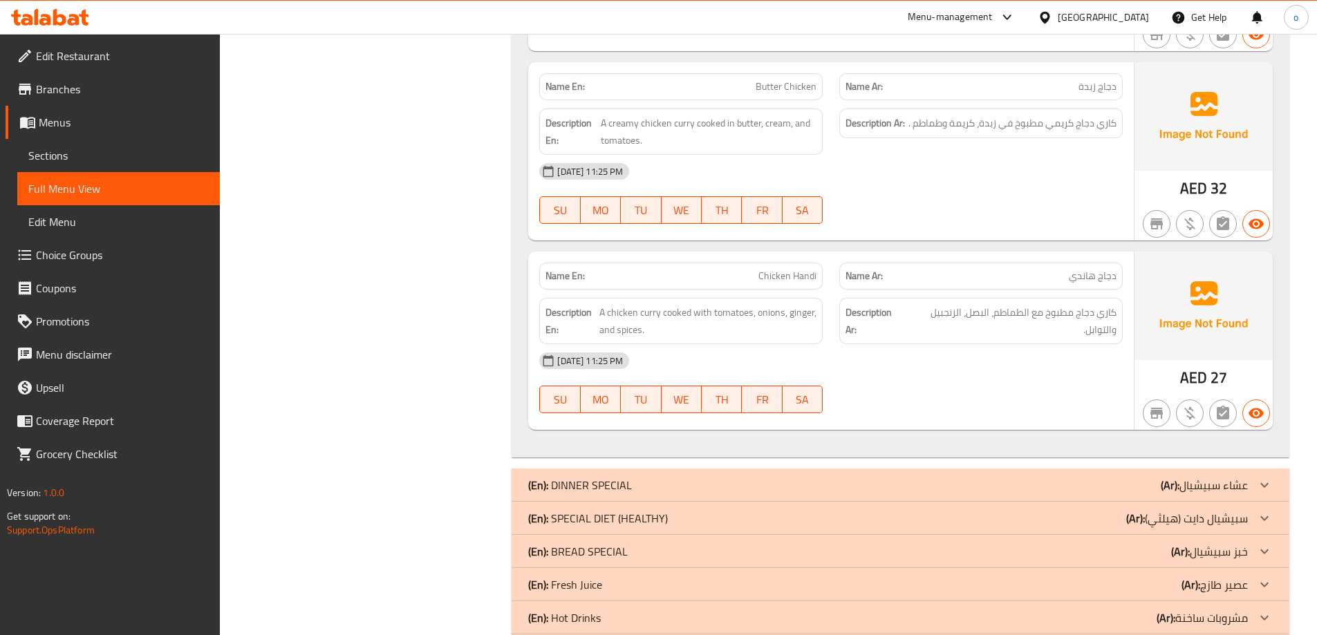
scroll to position [1728, 0]
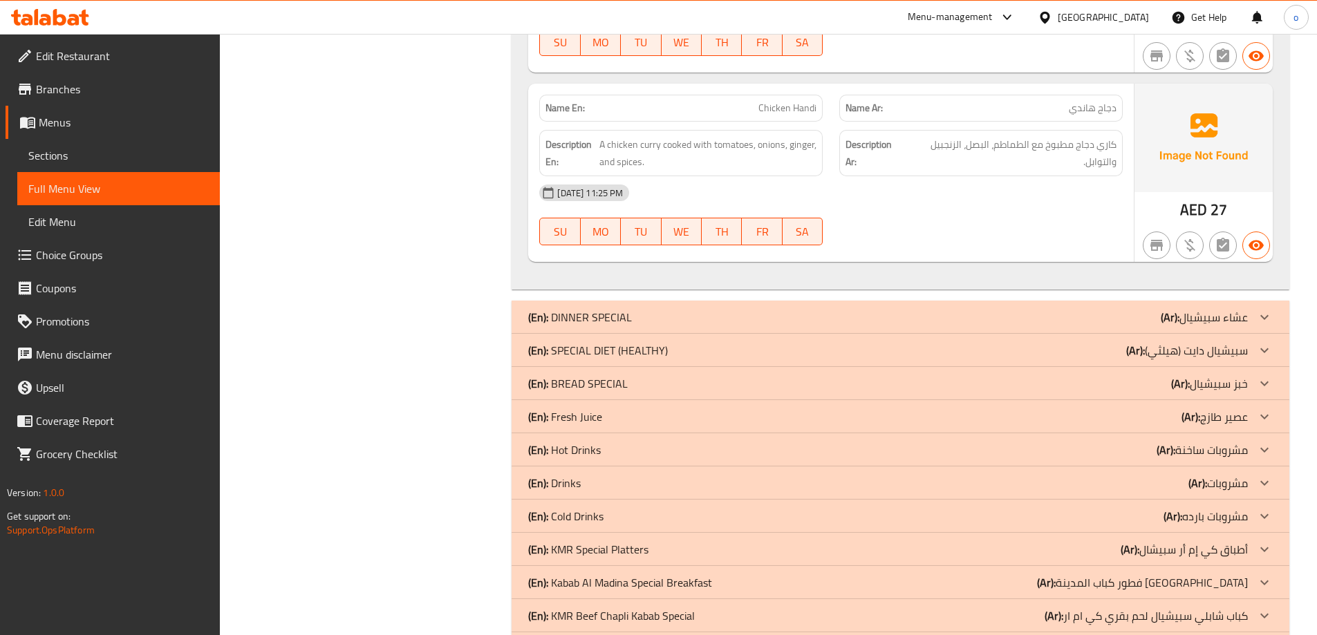
click at [1233, 321] on p "(Ar): عشاء سبيشيال" at bounding box center [1204, 317] width 87 height 17
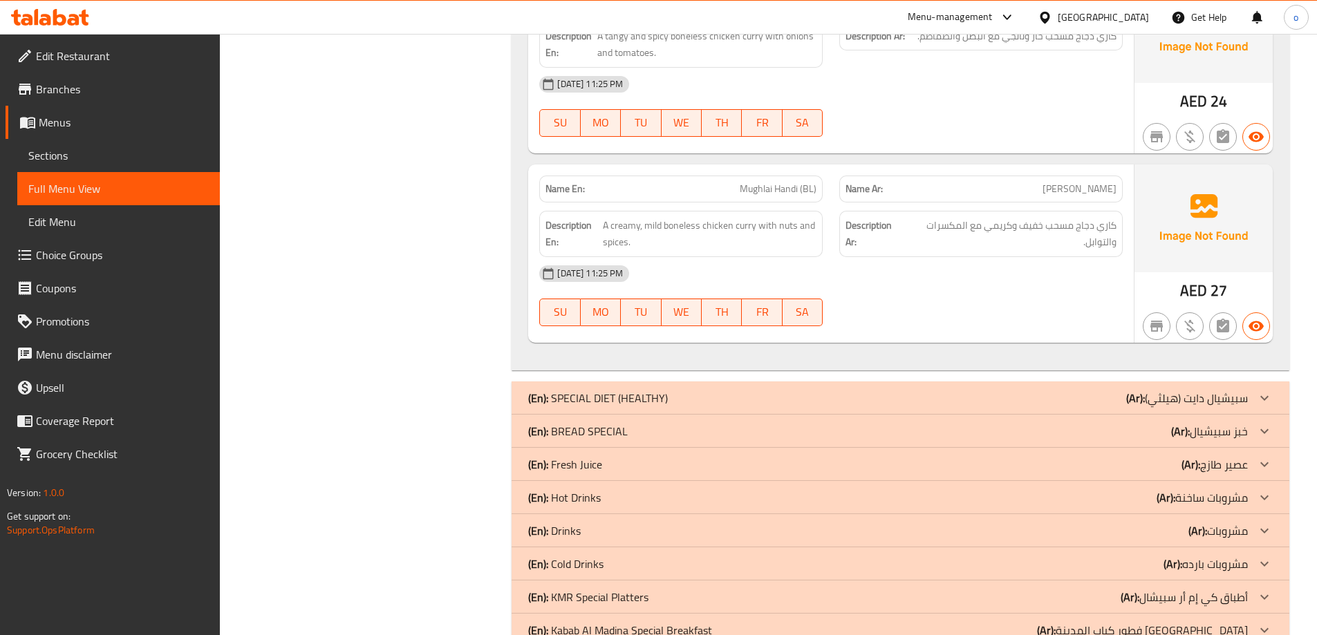
scroll to position [3042, 0]
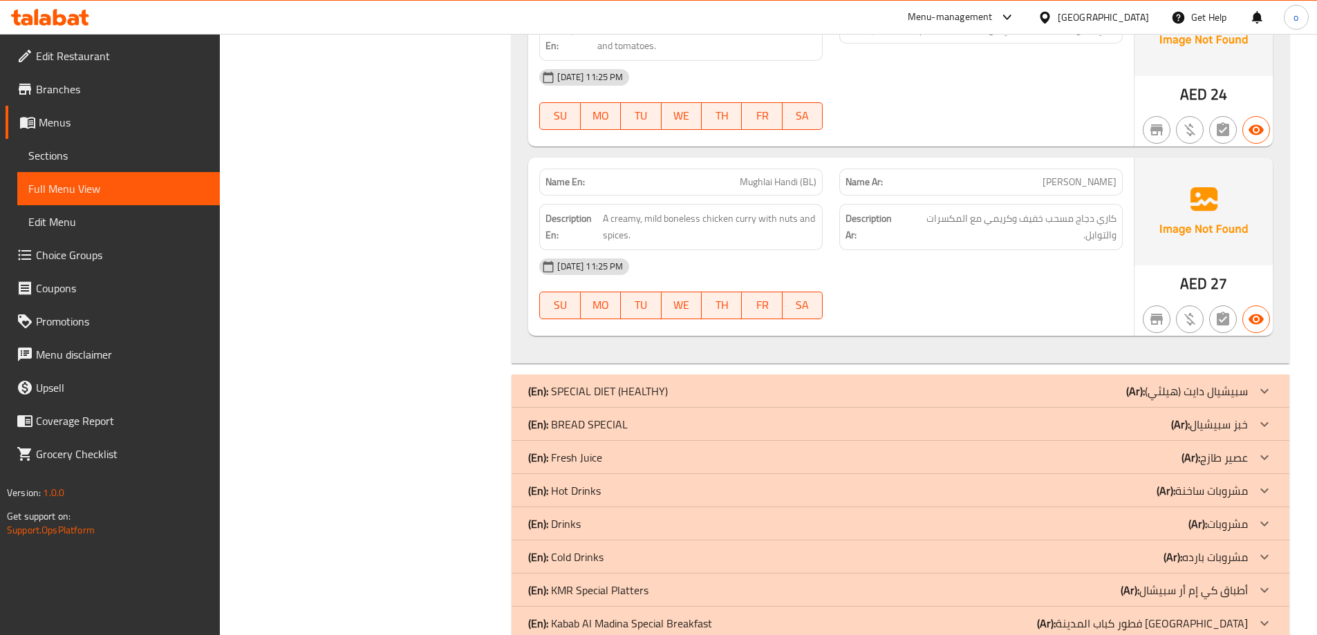
click at [1230, 386] on p "(Ar): [PERSON_NAME] (هيلثي)" at bounding box center [1187, 391] width 122 height 17
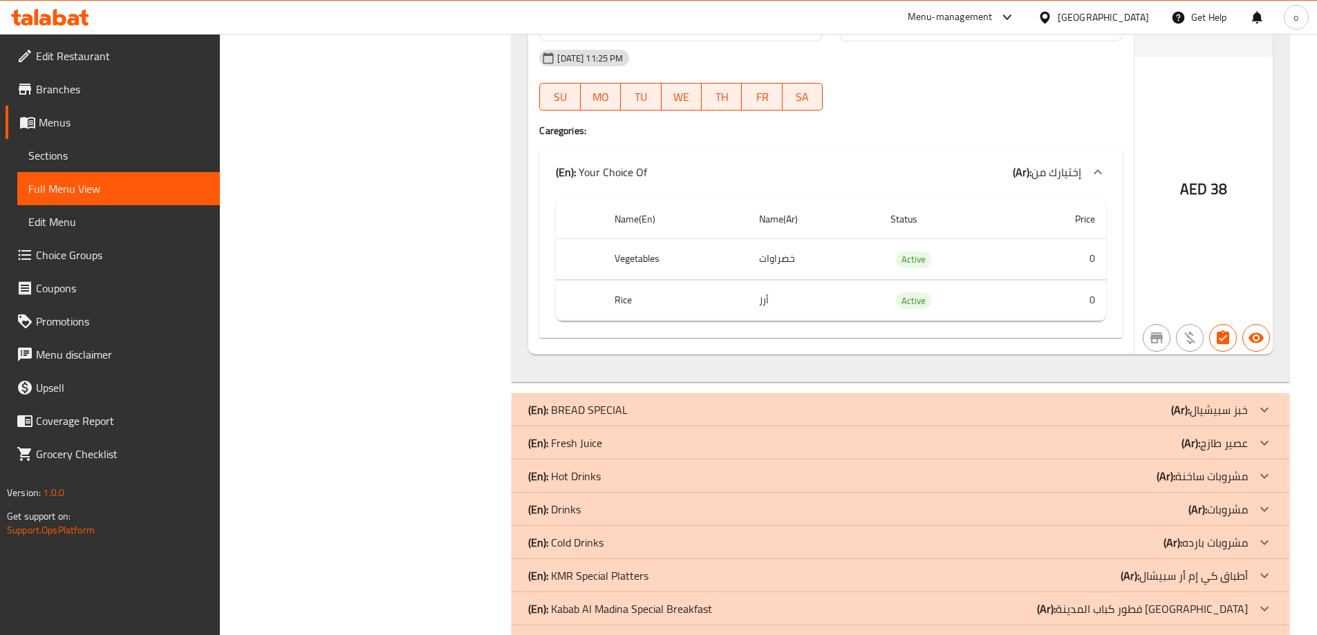
scroll to position [4356, 0]
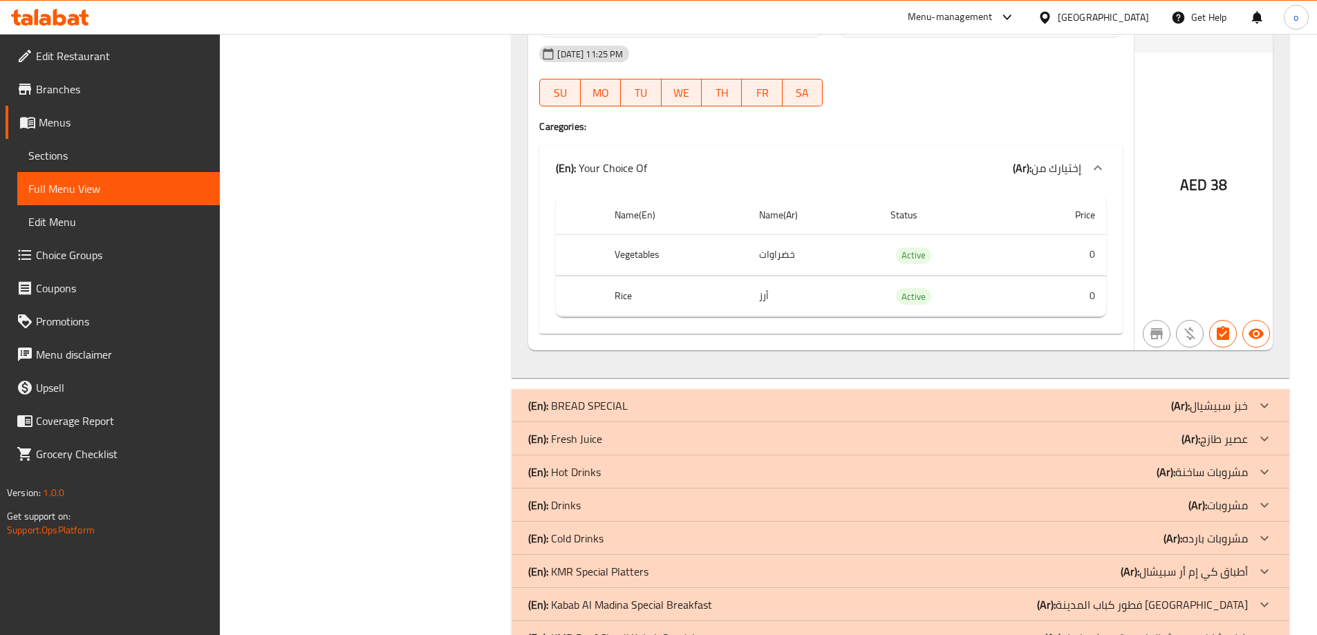
click at [1231, 406] on p "(Ar): خبز سبيشيال" at bounding box center [1209, 406] width 77 height 17
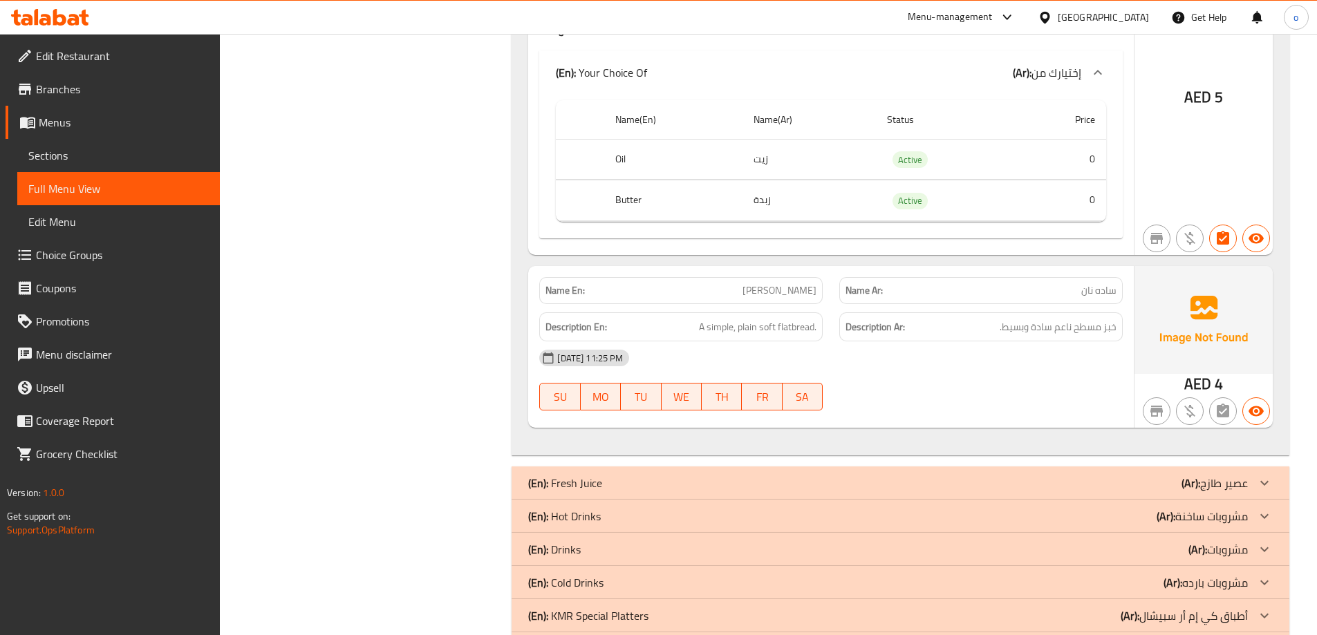
scroll to position [6291, 0]
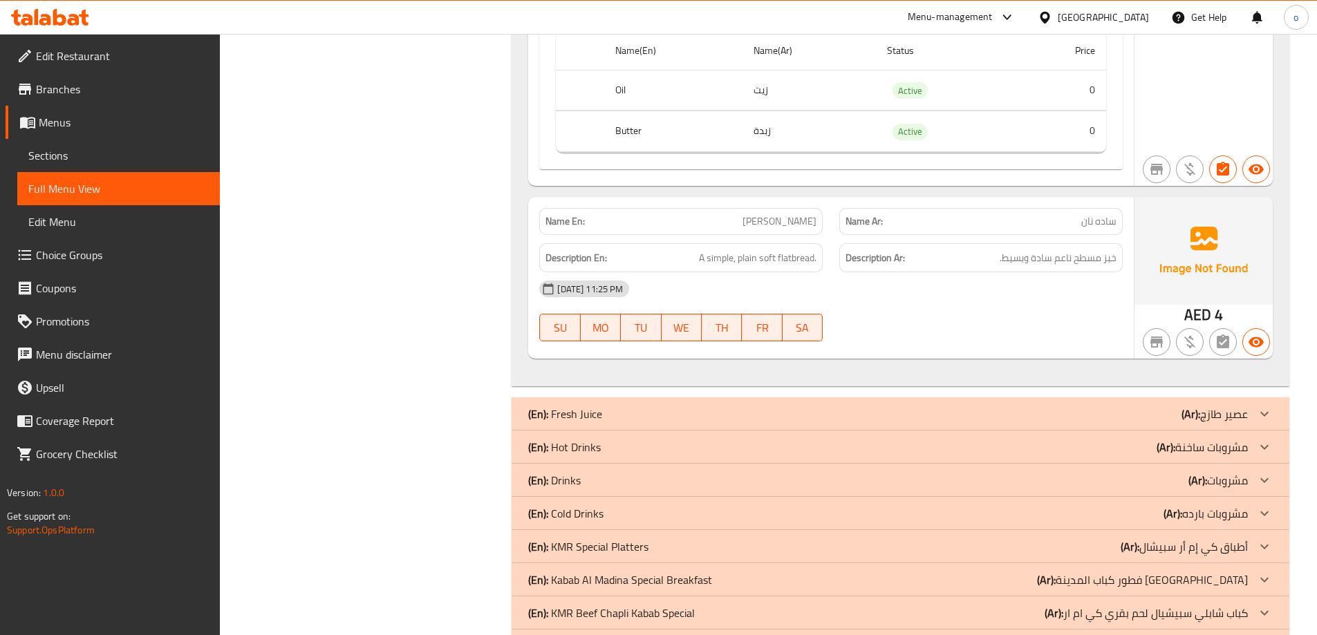
click at [1231, 406] on p "(Ar): عصير طازج" at bounding box center [1215, 414] width 66 height 17
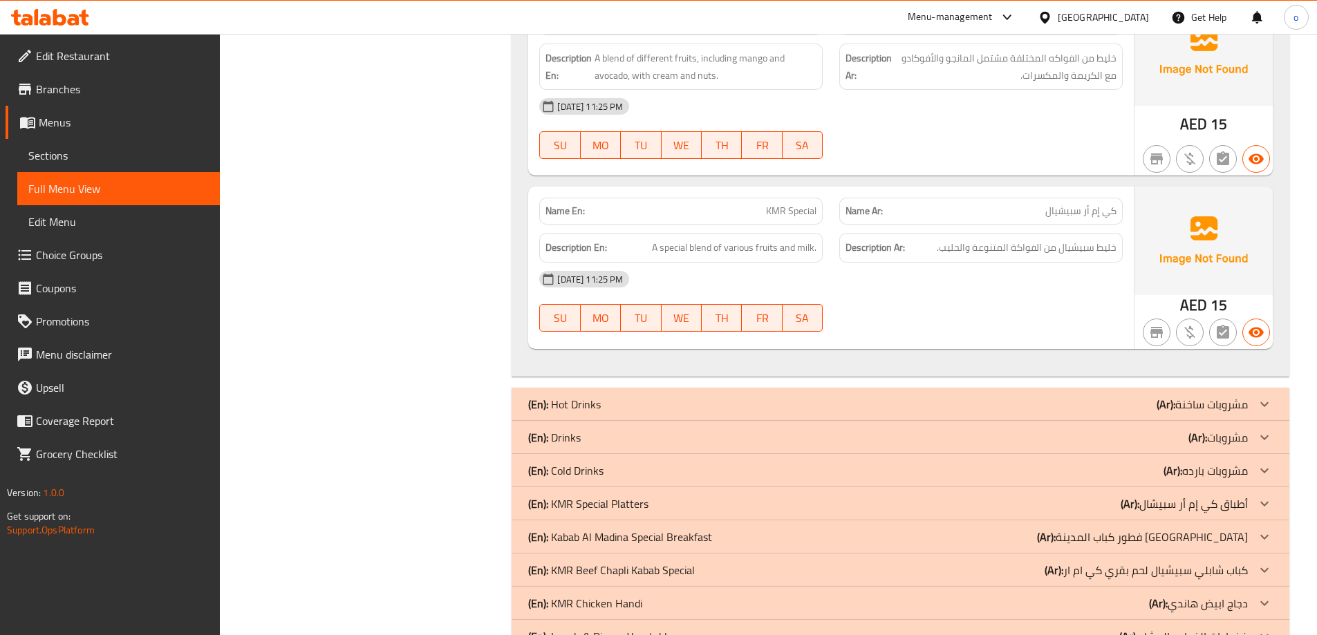
scroll to position [9679, 0]
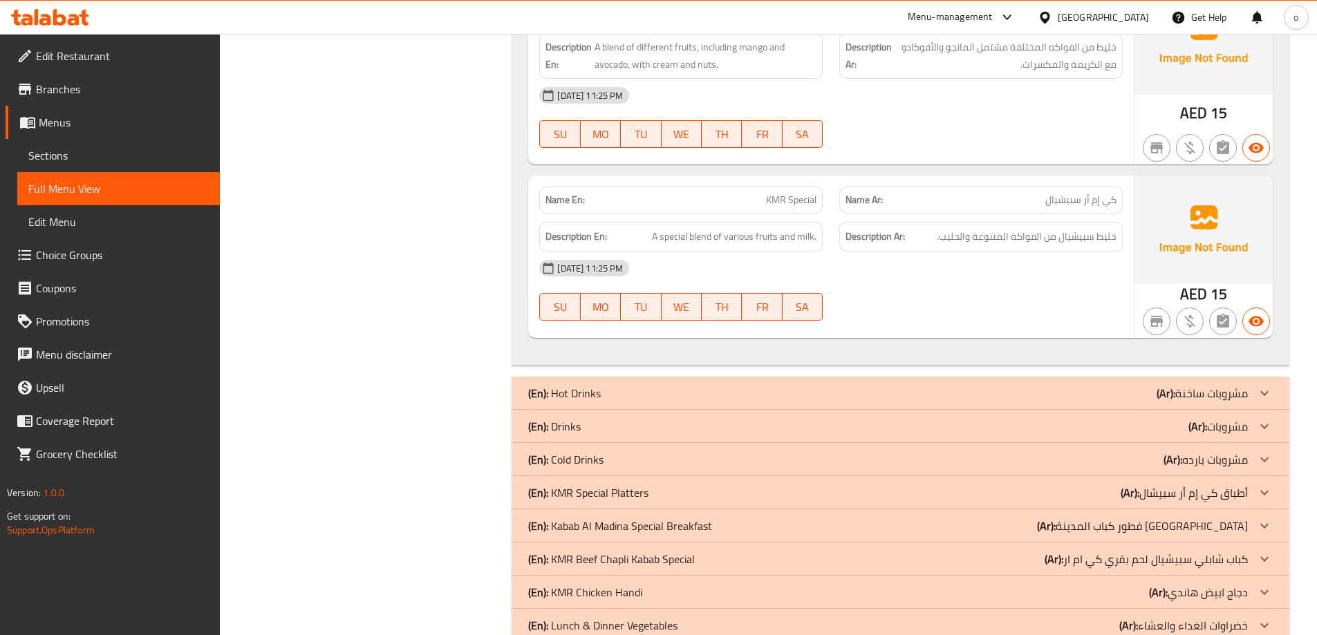
click at [1231, 397] on p "(Ar): مشروبات ساخنة" at bounding box center [1202, 393] width 91 height 17
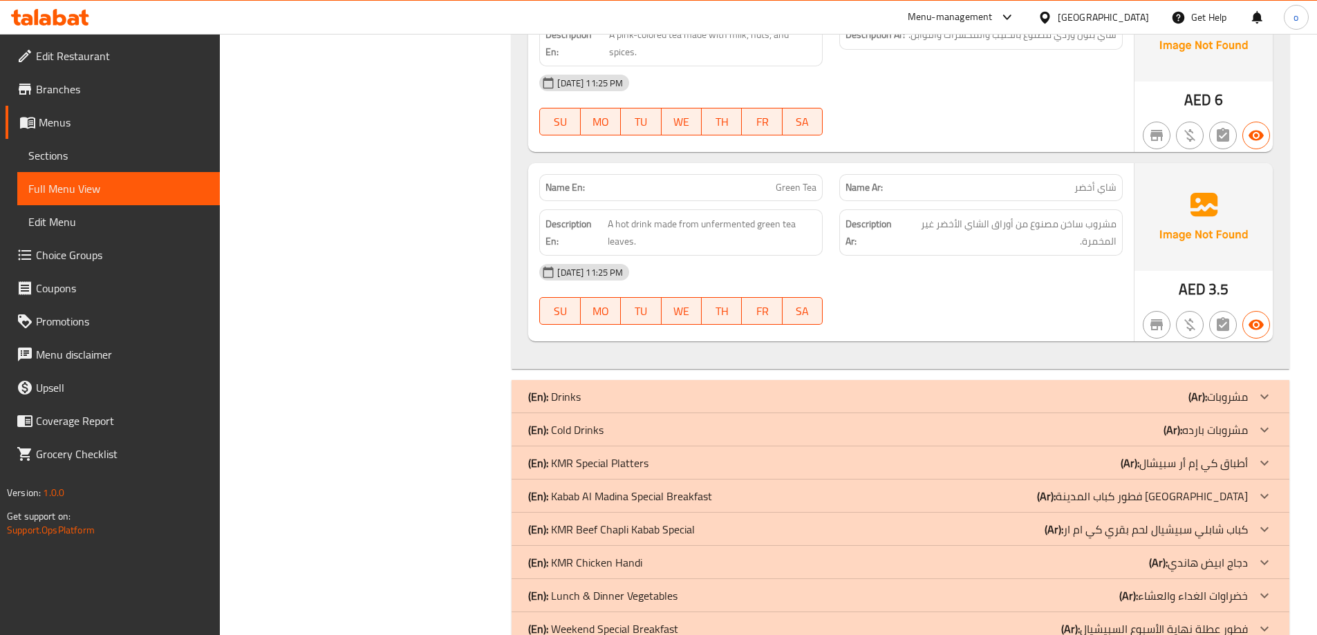
scroll to position [10578, 0]
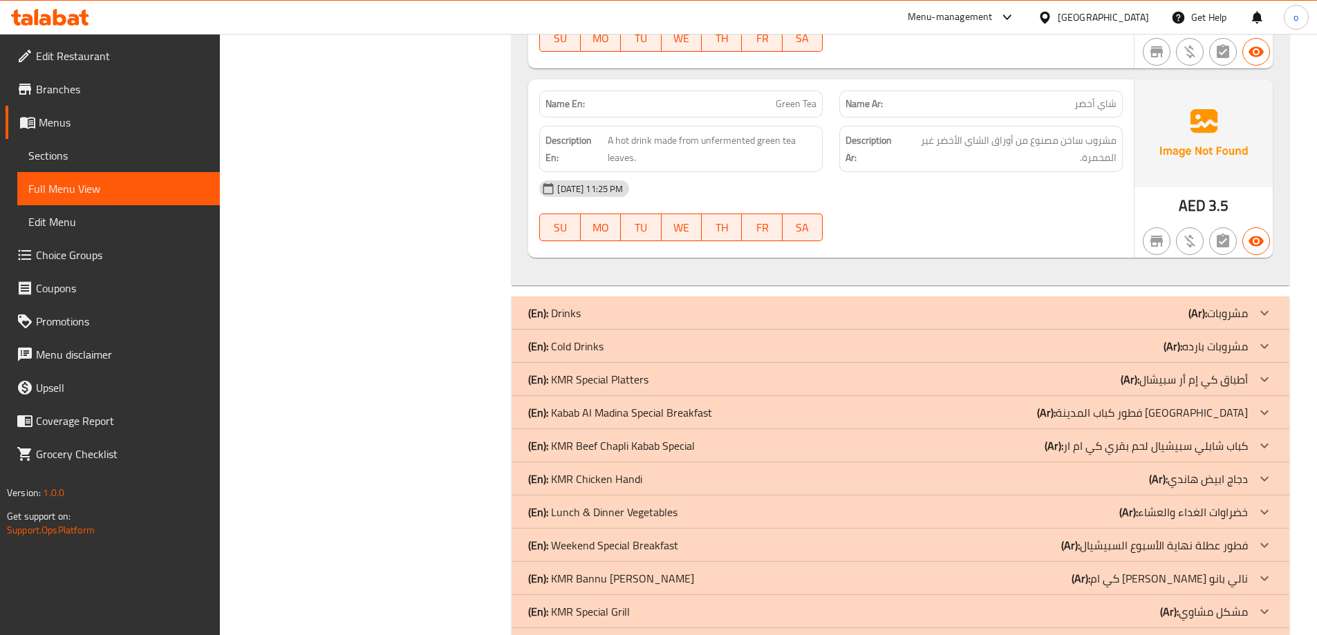
click at [1237, 315] on p "(Ar): مشروبات" at bounding box center [1217, 313] width 59 height 17
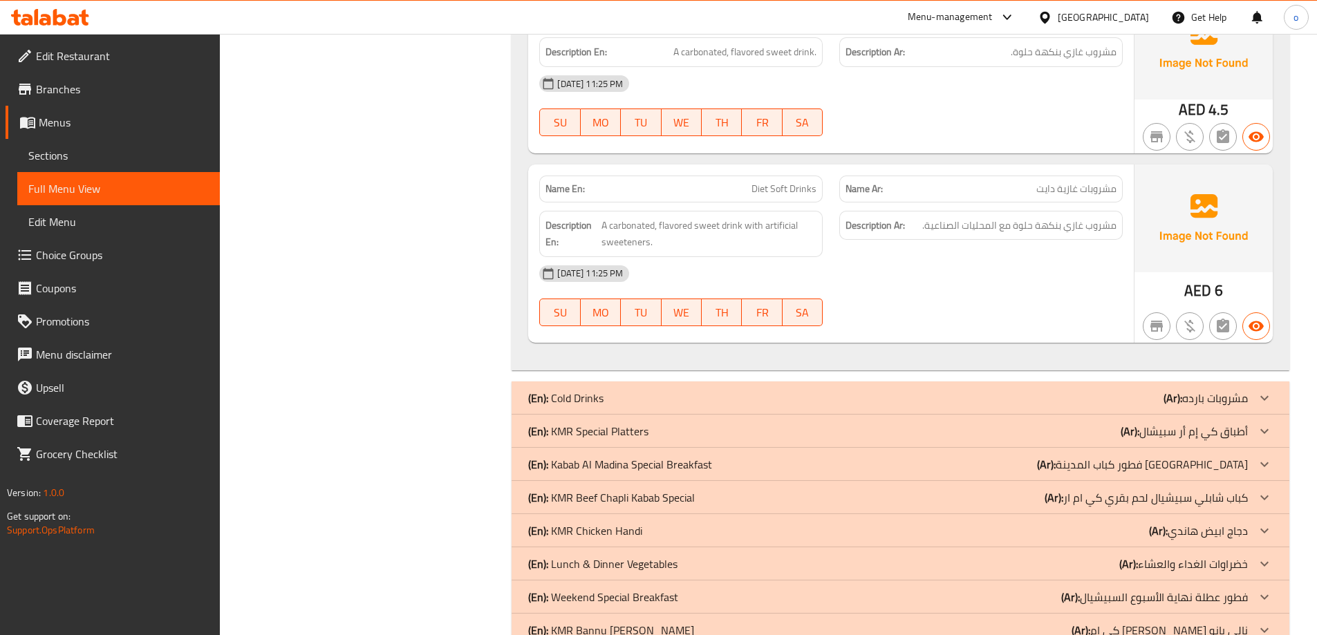
scroll to position [11131, 0]
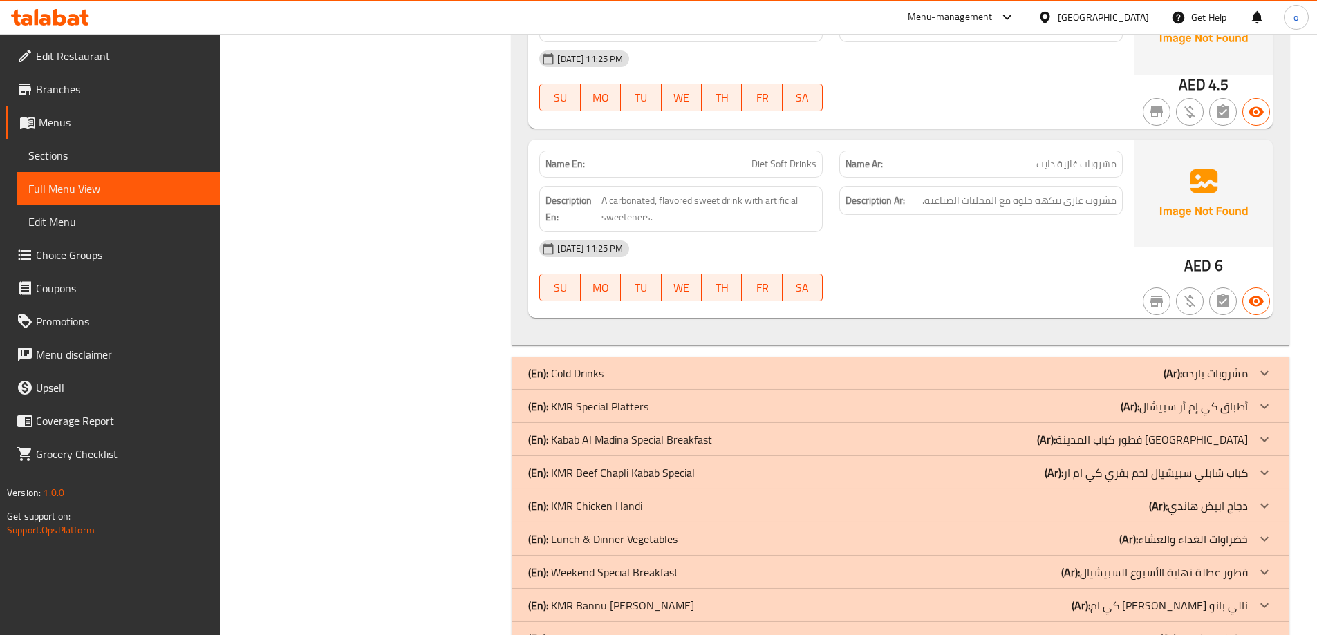
click at [1231, 365] on p "(Ar): مشروبات بارده" at bounding box center [1206, 373] width 84 height 17
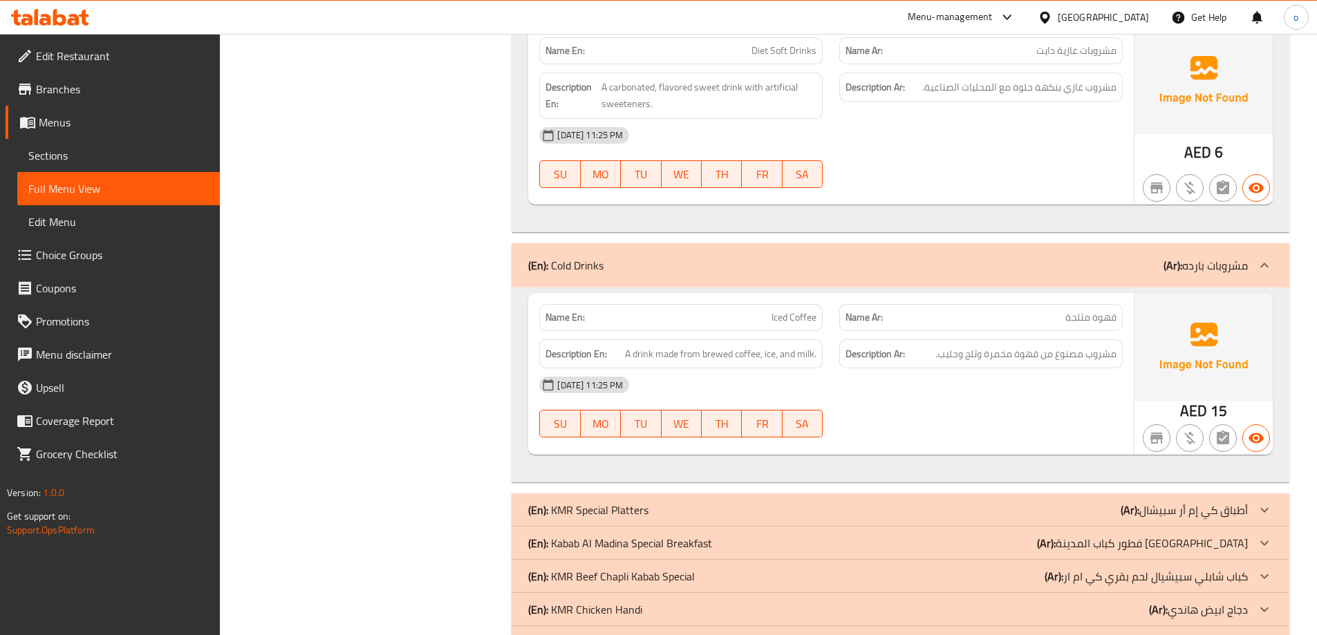
scroll to position [11338, 0]
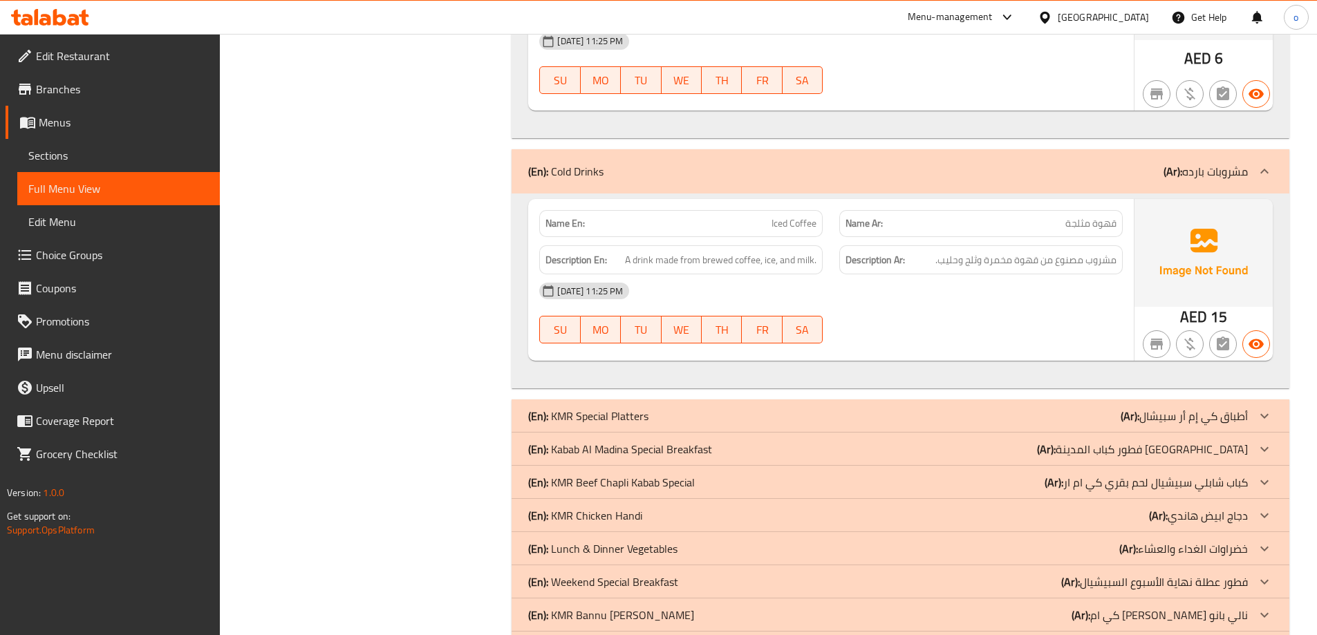
click at [1240, 409] on p "(Ar): أطباق كي إم أر سبيشال" at bounding box center [1184, 416] width 127 height 17
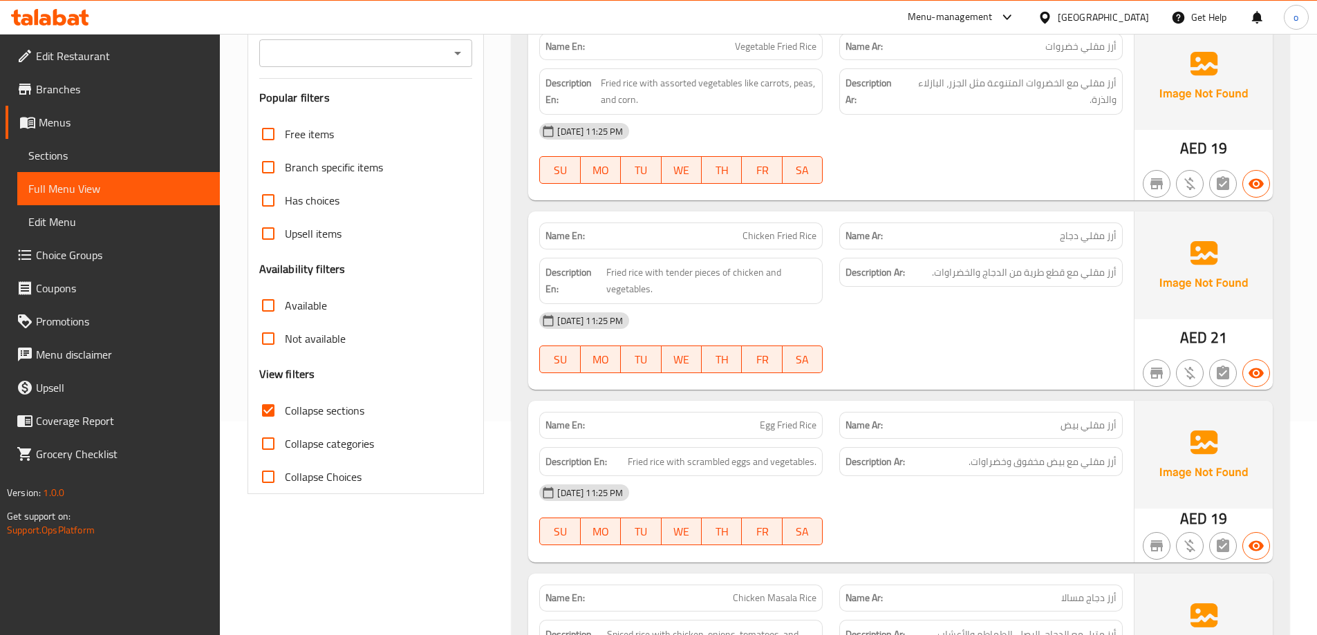
scroll to position [0, 0]
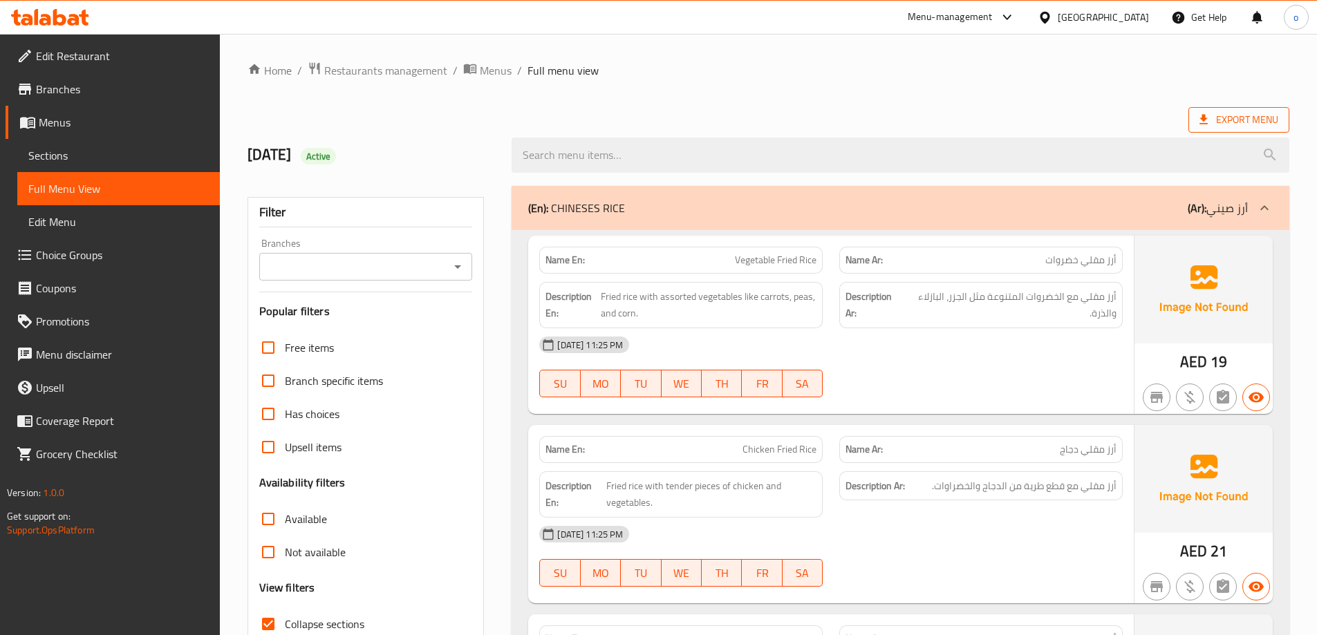
click at [1244, 127] on span "Export Menu" at bounding box center [1239, 119] width 79 height 17
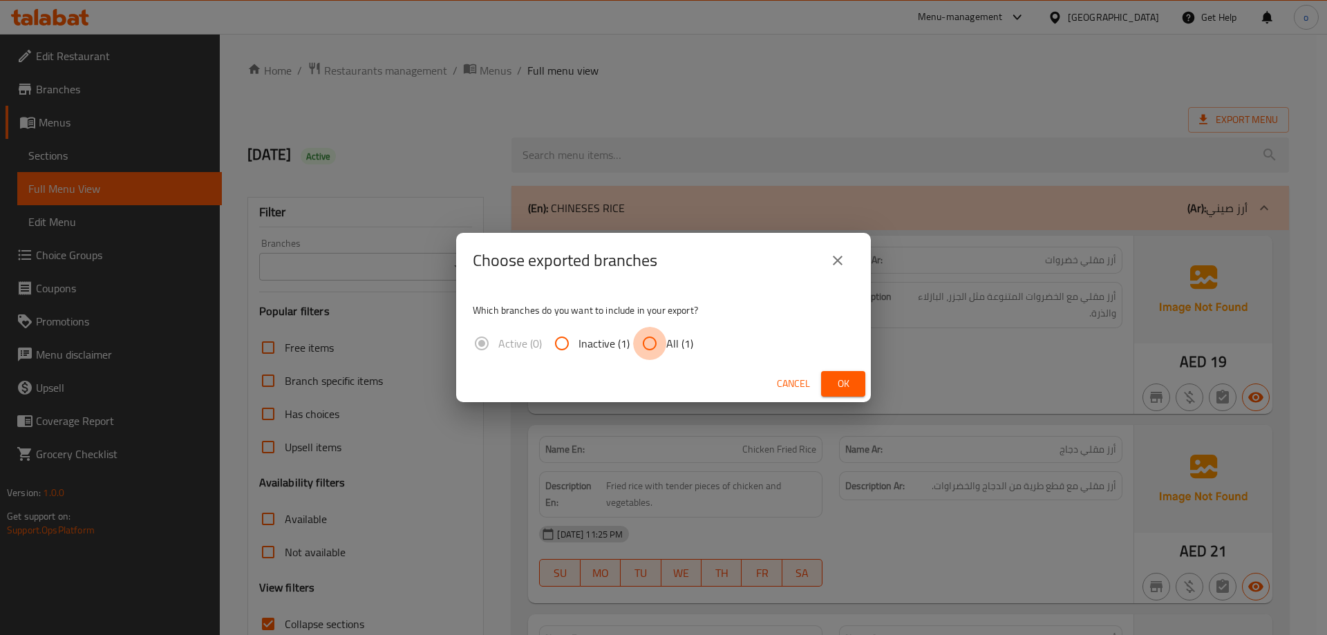
click at [651, 338] on input "All (1)" at bounding box center [649, 343] width 33 height 33
radio input "true"
click at [835, 375] on span "Ok" at bounding box center [843, 383] width 22 height 17
